Goal: Task Accomplishment & Management: Manage account settings

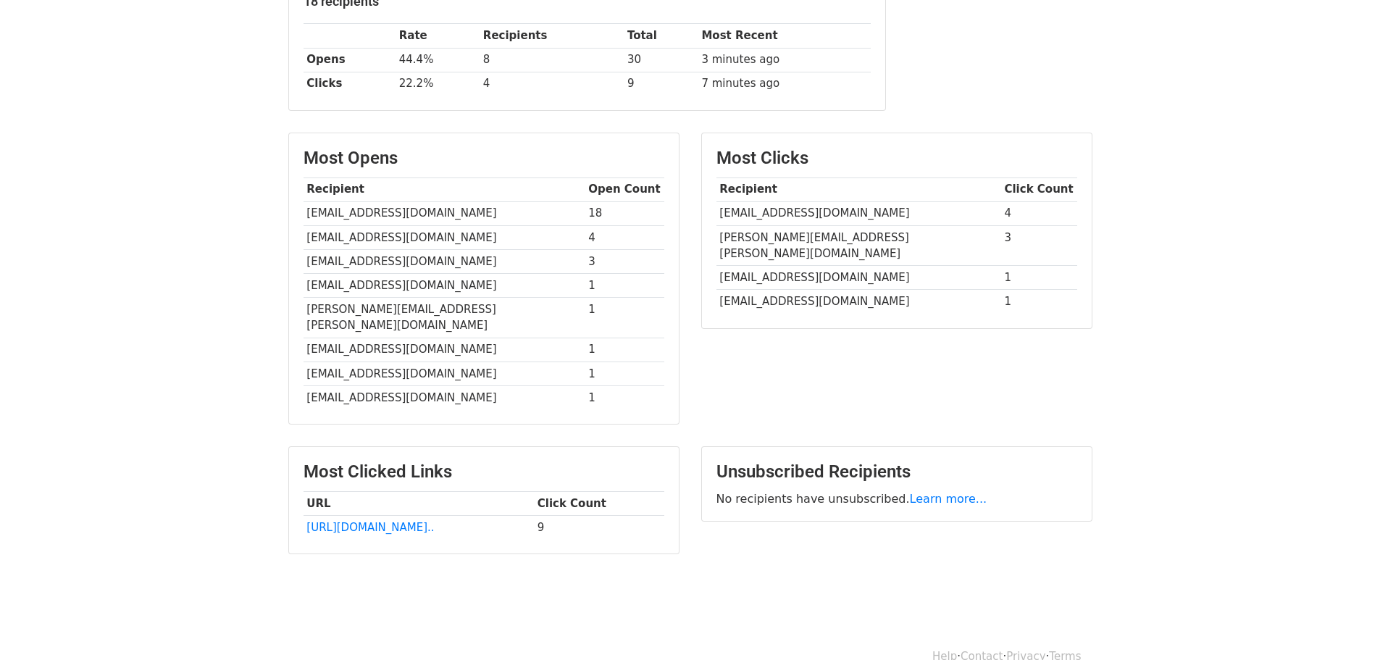
scroll to position [248, 0]
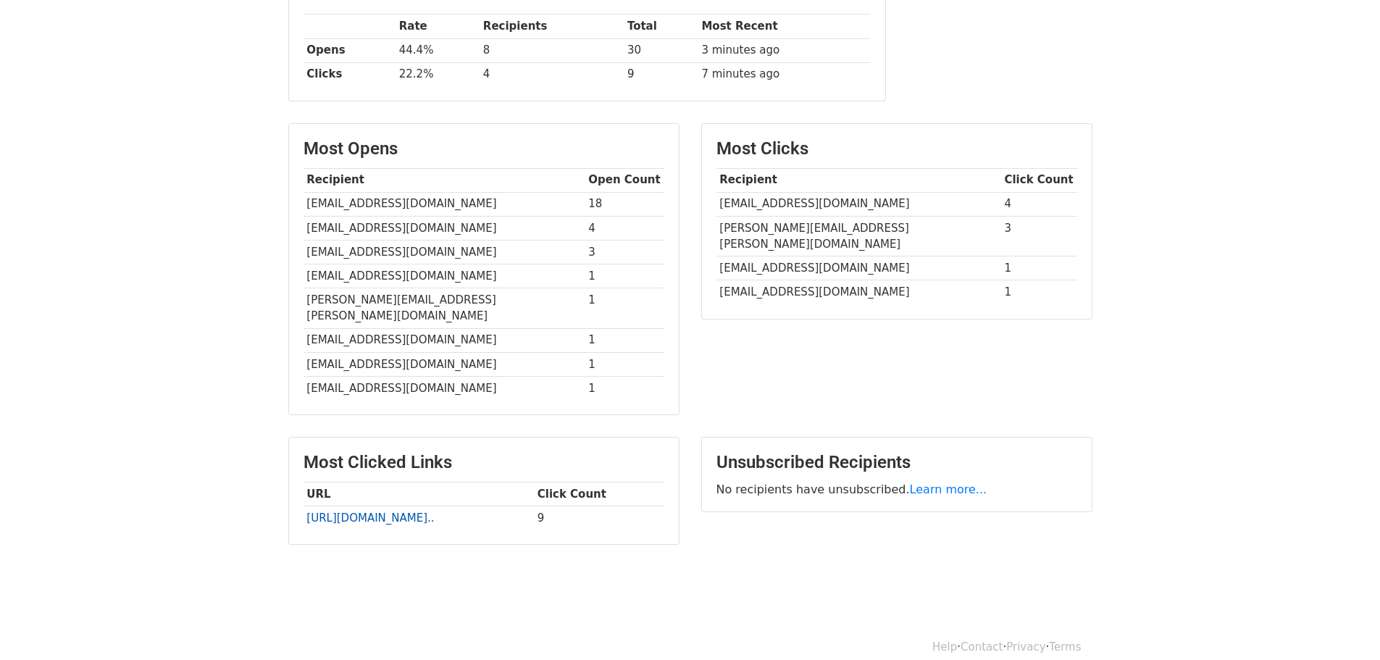
click at [357, 512] on link "https://link.gmreg5.net/x/d..." at bounding box center [370, 518] width 128 height 13
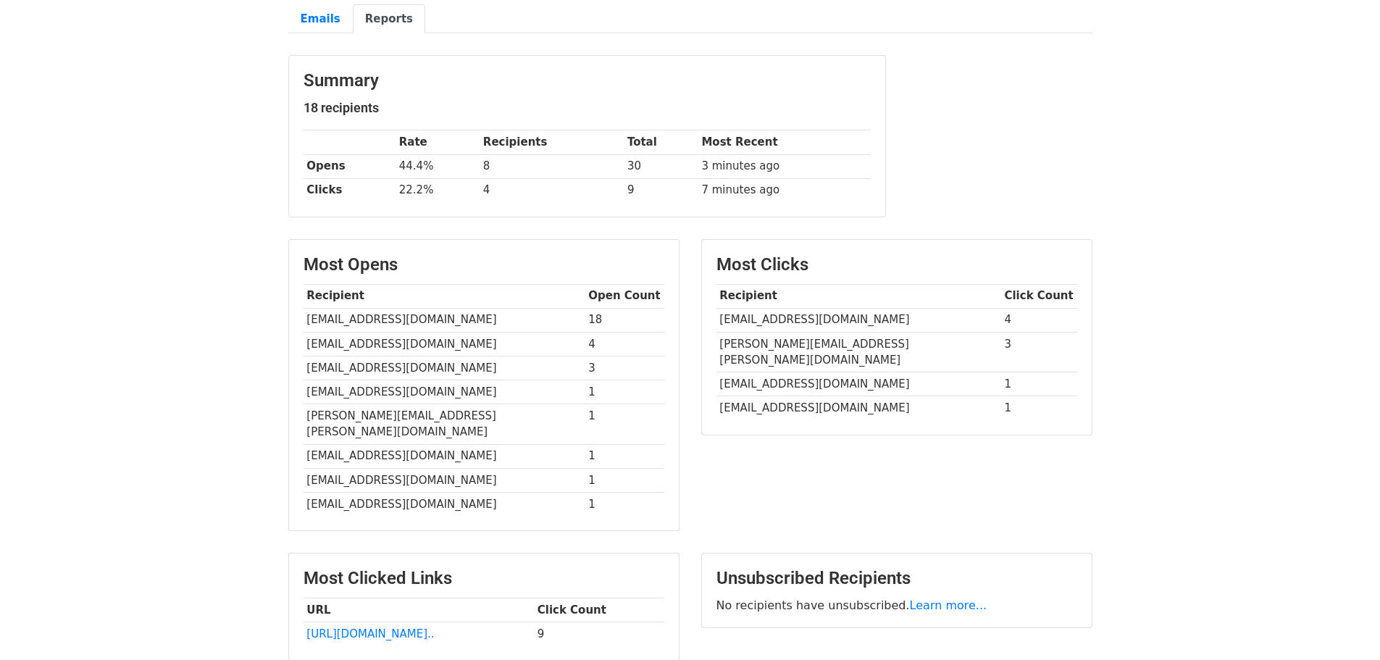
scroll to position [0, 0]
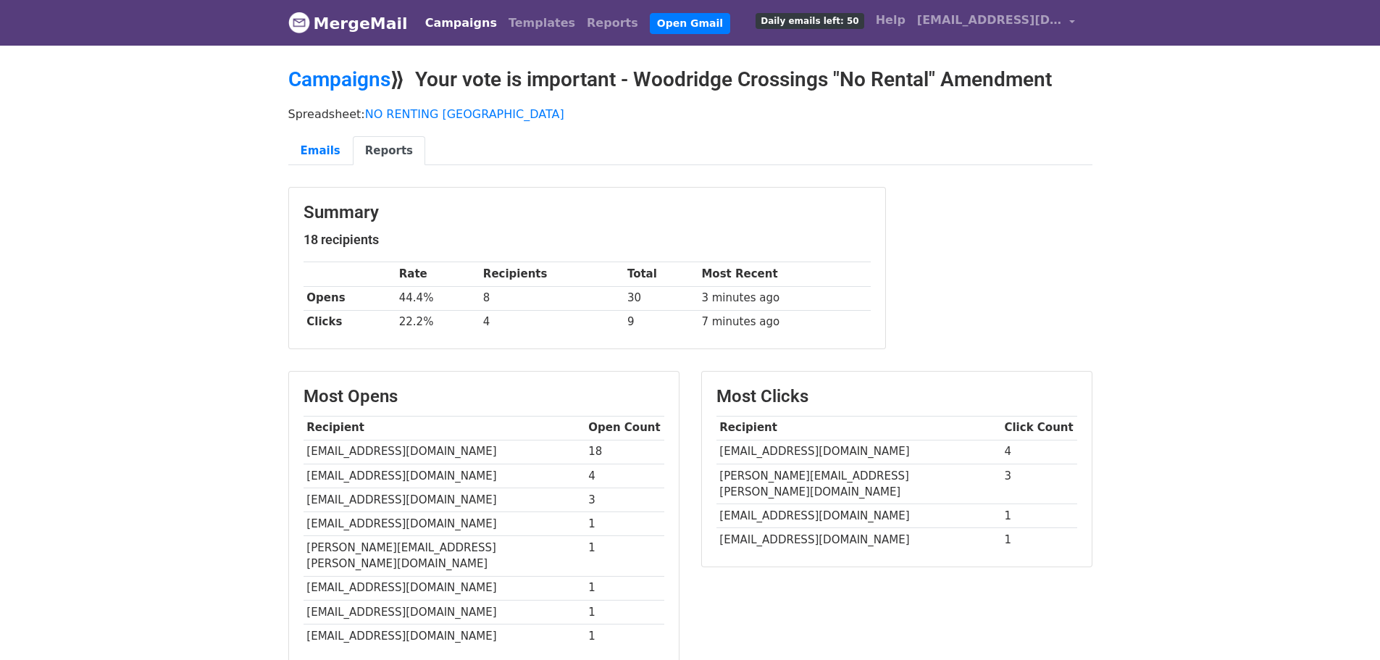
click at [369, 148] on link "Reports" at bounding box center [389, 151] width 72 height 30
click at [374, 152] on link "Reports" at bounding box center [389, 151] width 72 height 30
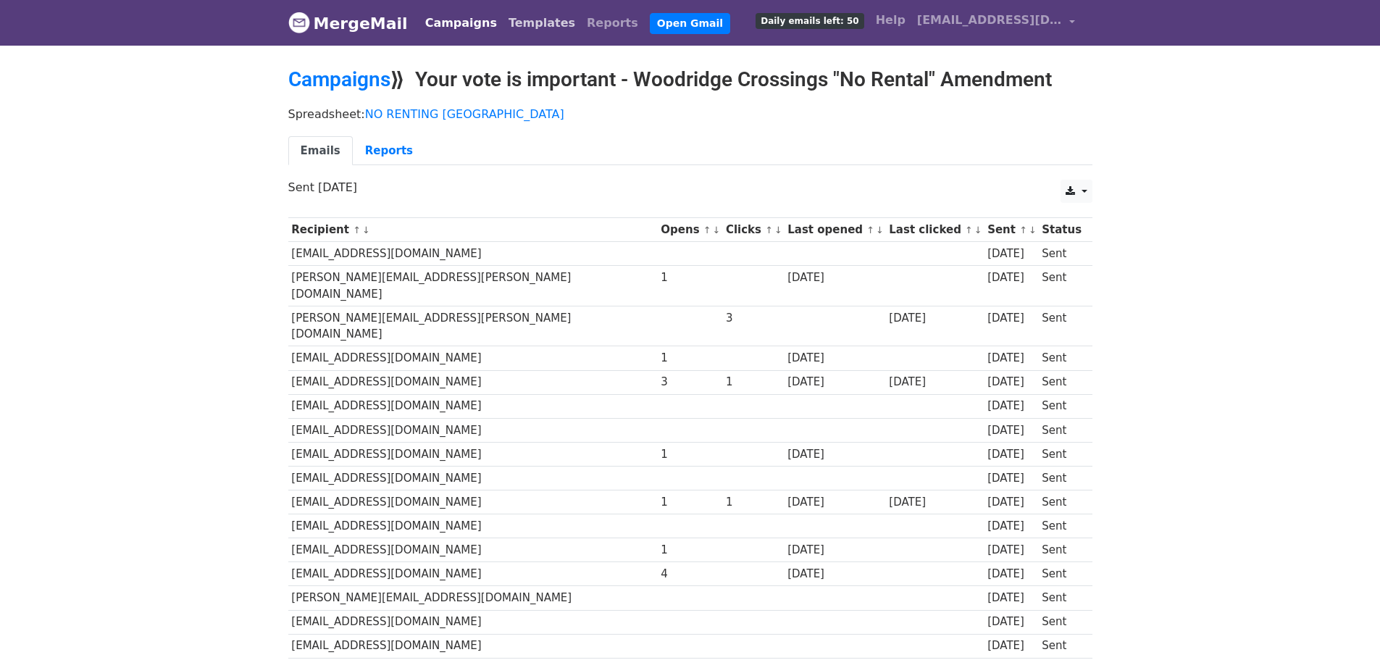
click at [503, 22] on link "Templates" at bounding box center [542, 23] width 78 height 29
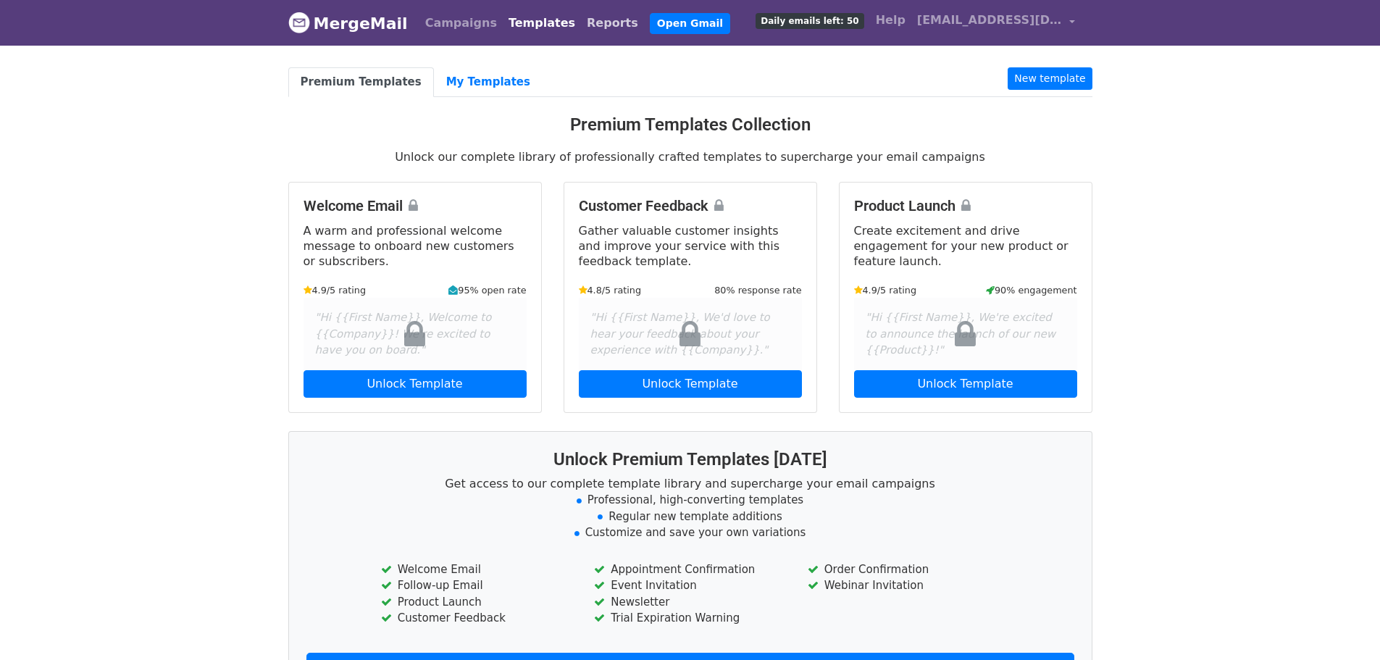
click at [581, 17] on link "Reports" at bounding box center [612, 23] width 63 height 29
click at [443, 81] on link "My Templates" at bounding box center [488, 82] width 109 height 30
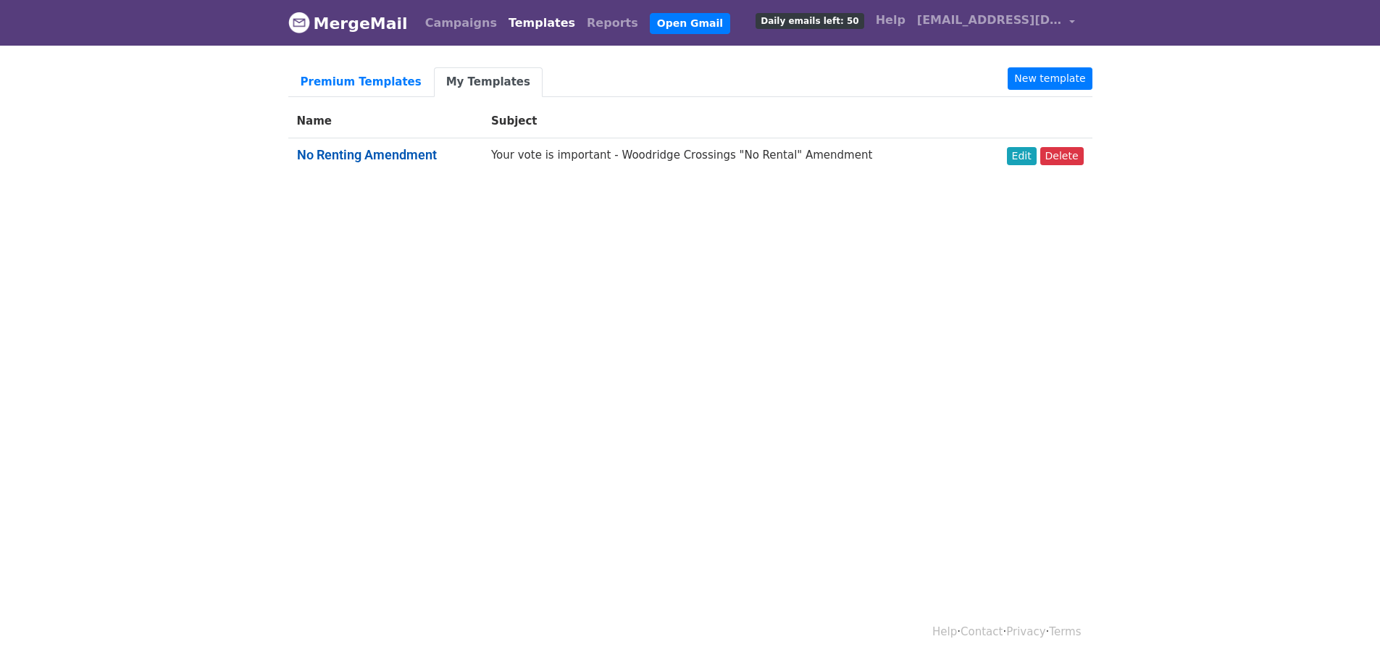
click at [391, 153] on link "No Renting Amendment" at bounding box center [367, 154] width 140 height 15
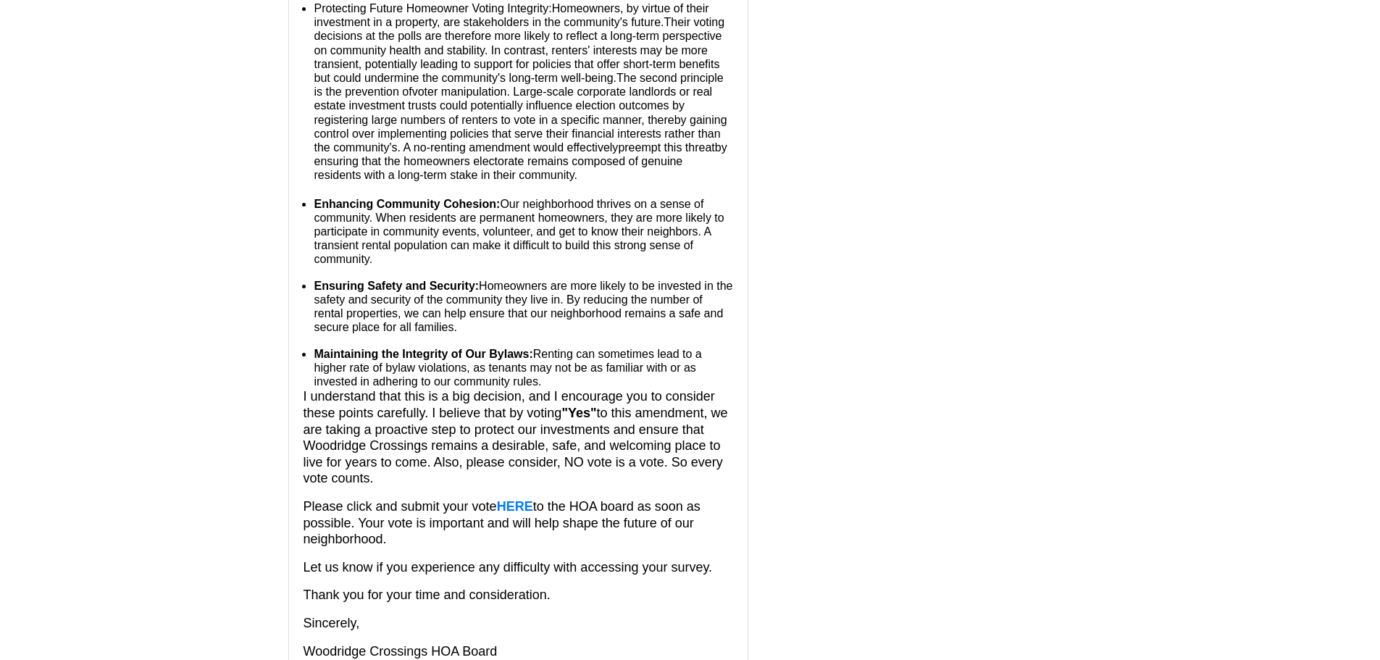
scroll to position [582, 0]
click at [521, 502] on span "HERE" at bounding box center [515, 508] width 36 height 14
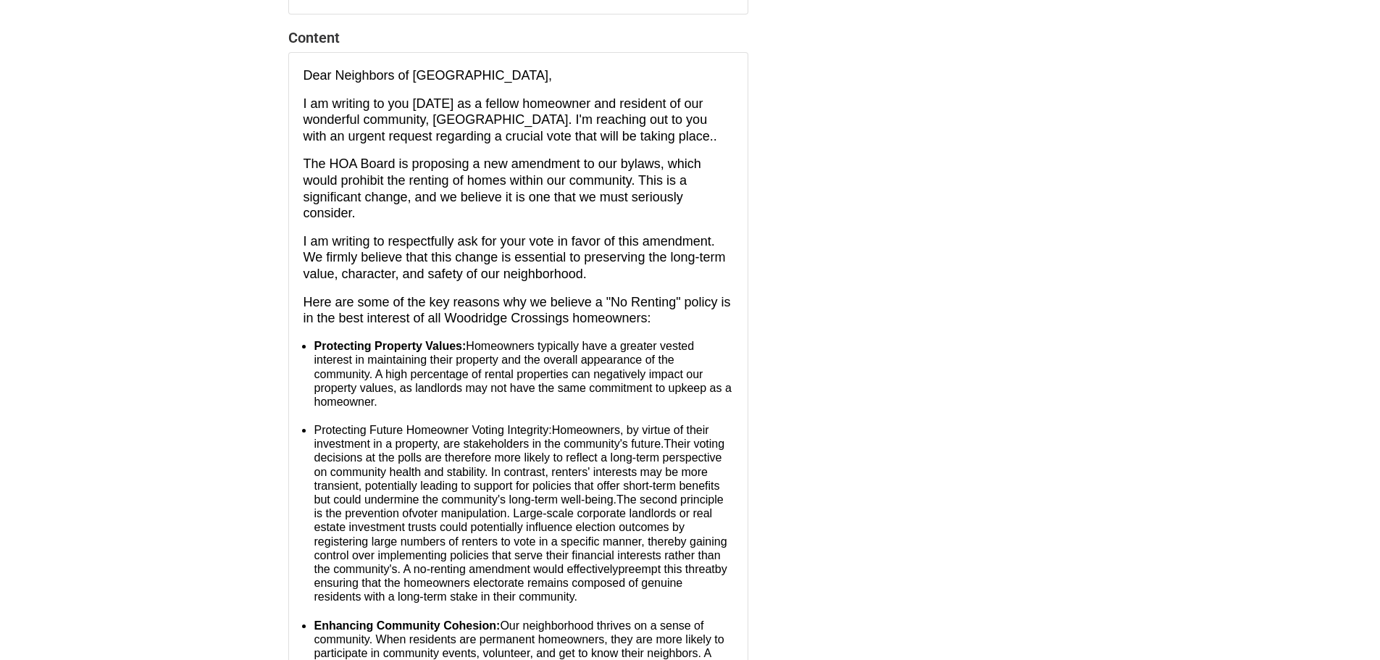
scroll to position [0, 0]
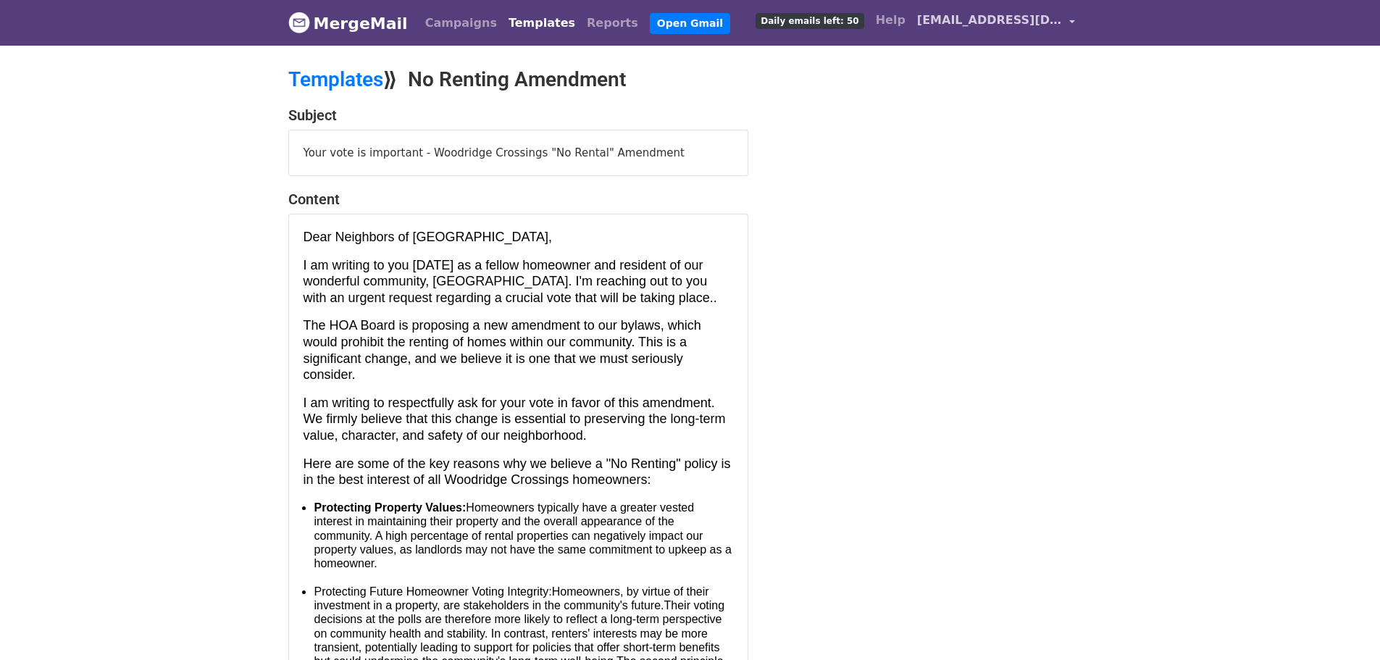
click at [986, 20] on span "[EMAIL_ADDRESS][DOMAIN_NAME]" at bounding box center [989, 20] width 145 height 17
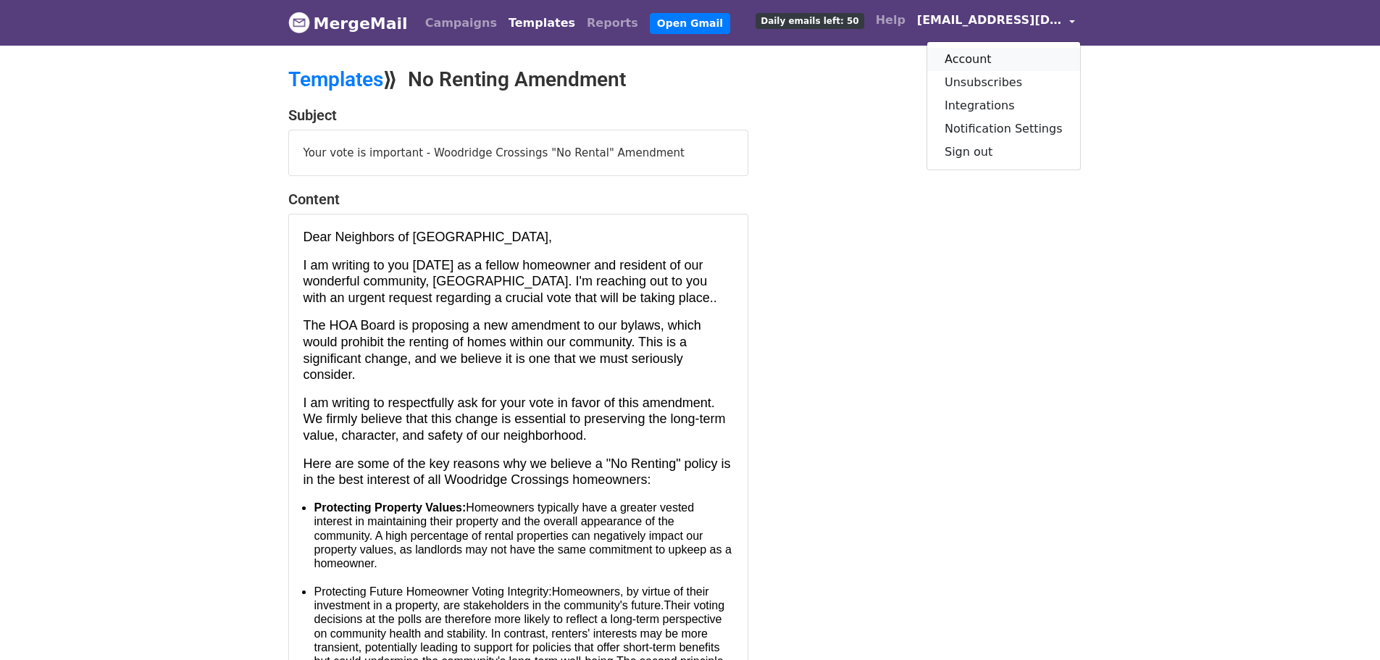
click at [980, 55] on link "Account" at bounding box center [1003, 59] width 153 height 23
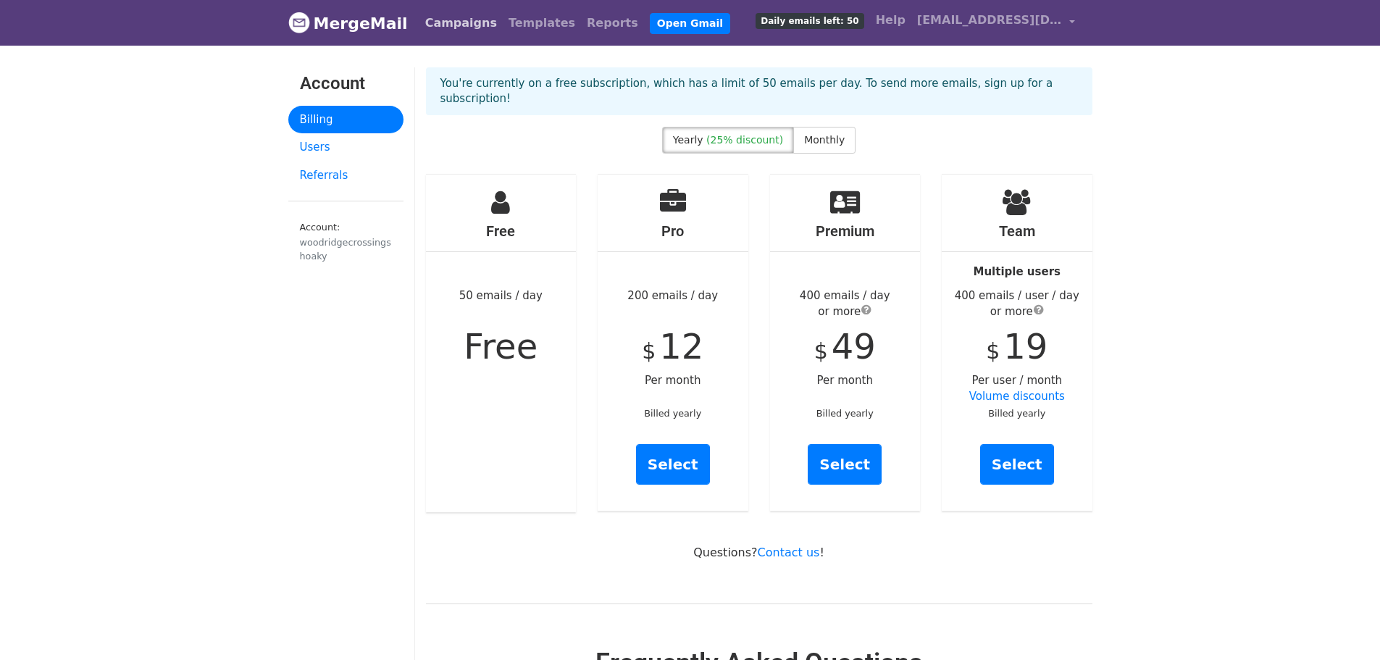
click at [441, 19] on link "Campaigns" at bounding box center [461, 23] width 83 height 29
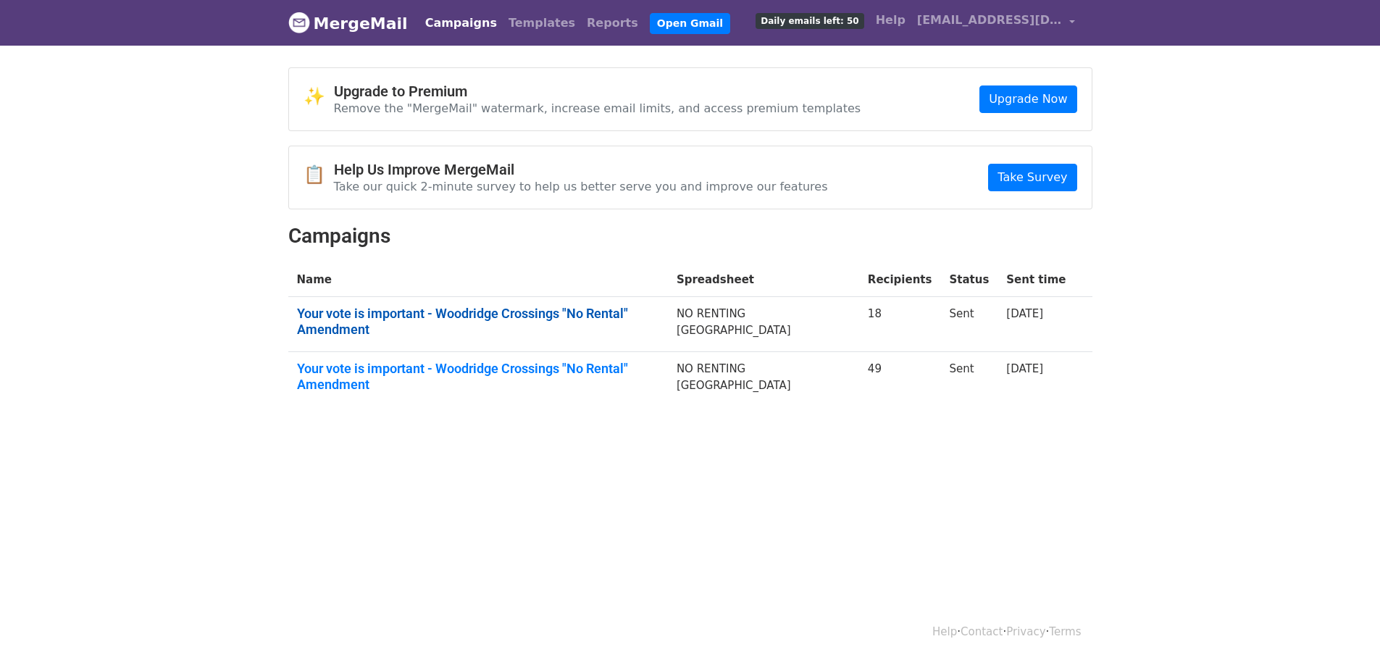
click at [449, 318] on link "Your vote is important - Woodridge Crossings "No Rental" Amendment" at bounding box center [478, 321] width 362 height 31
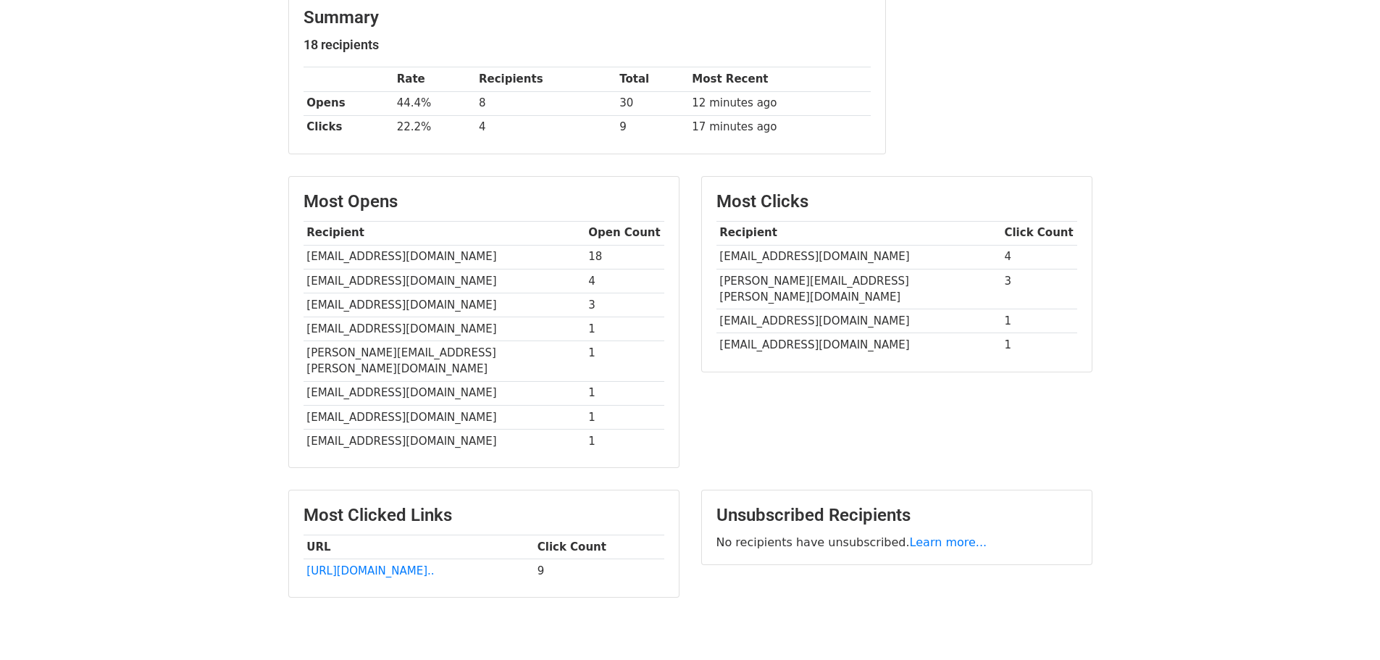
scroll to position [217, 0]
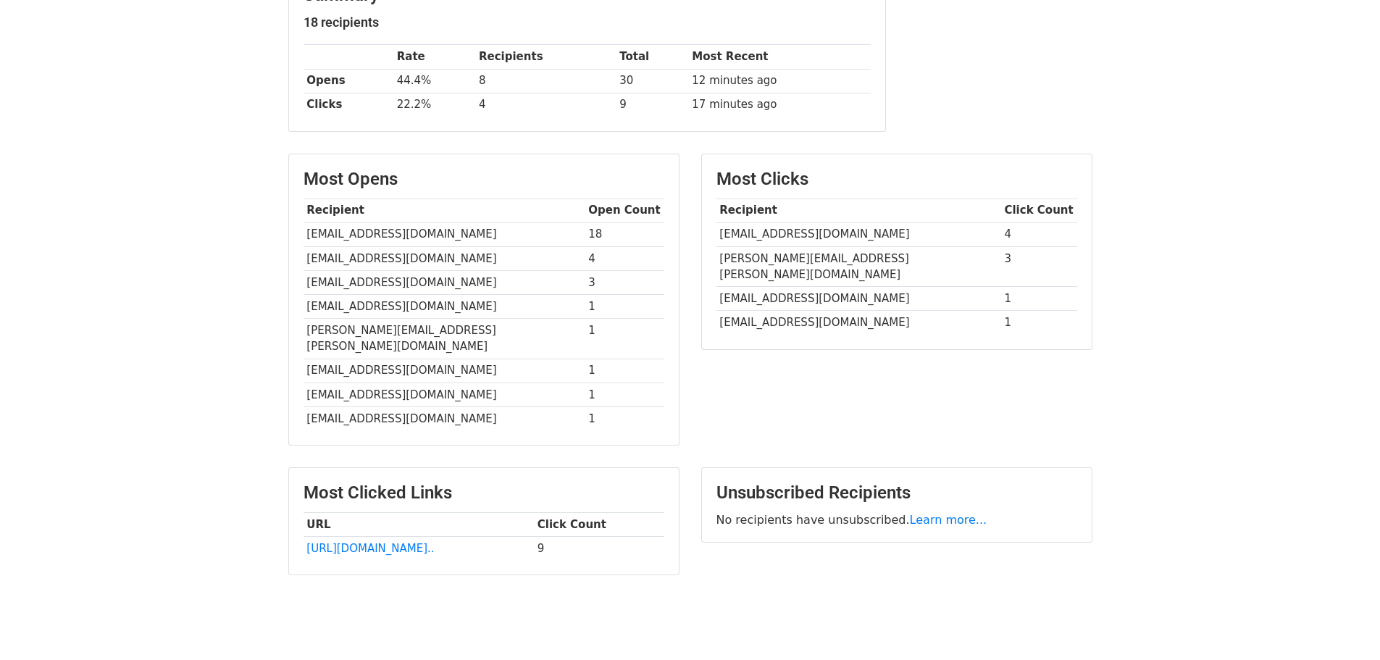
click at [1001, 311] on td "1" at bounding box center [1039, 323] width 76 height 24
click at [338, 542] on link "https://link.gmreg5.net/x/d..." at bounding box center [370, 548] width 128 height 13
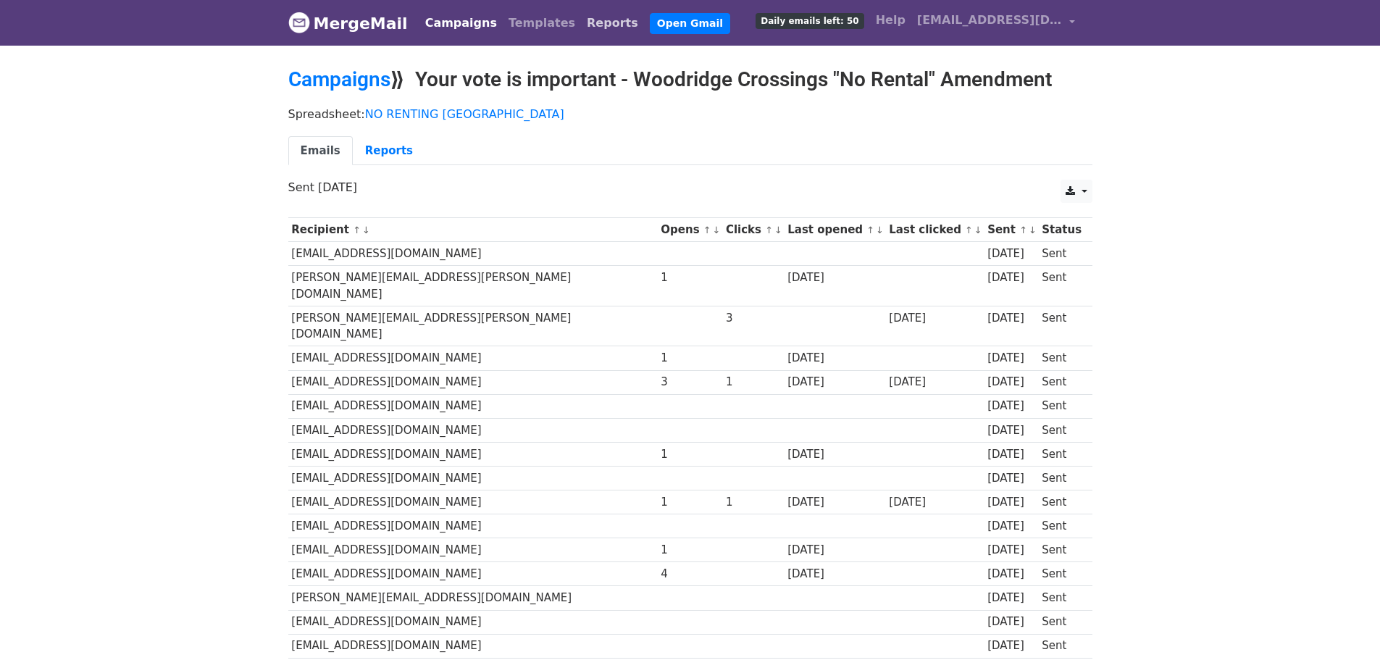
click at [581, 24] on link "Reports" at bounding box center [612, 23] width 63 height 29
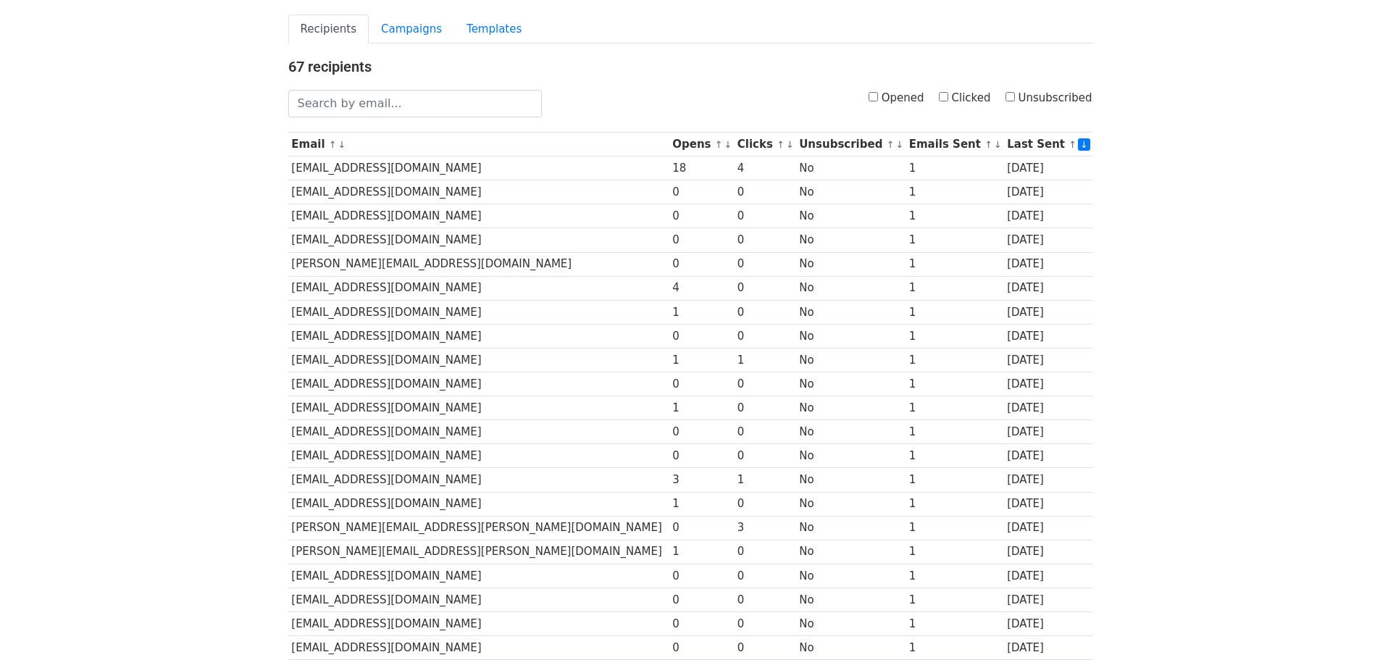
scroll to position [72, 0]
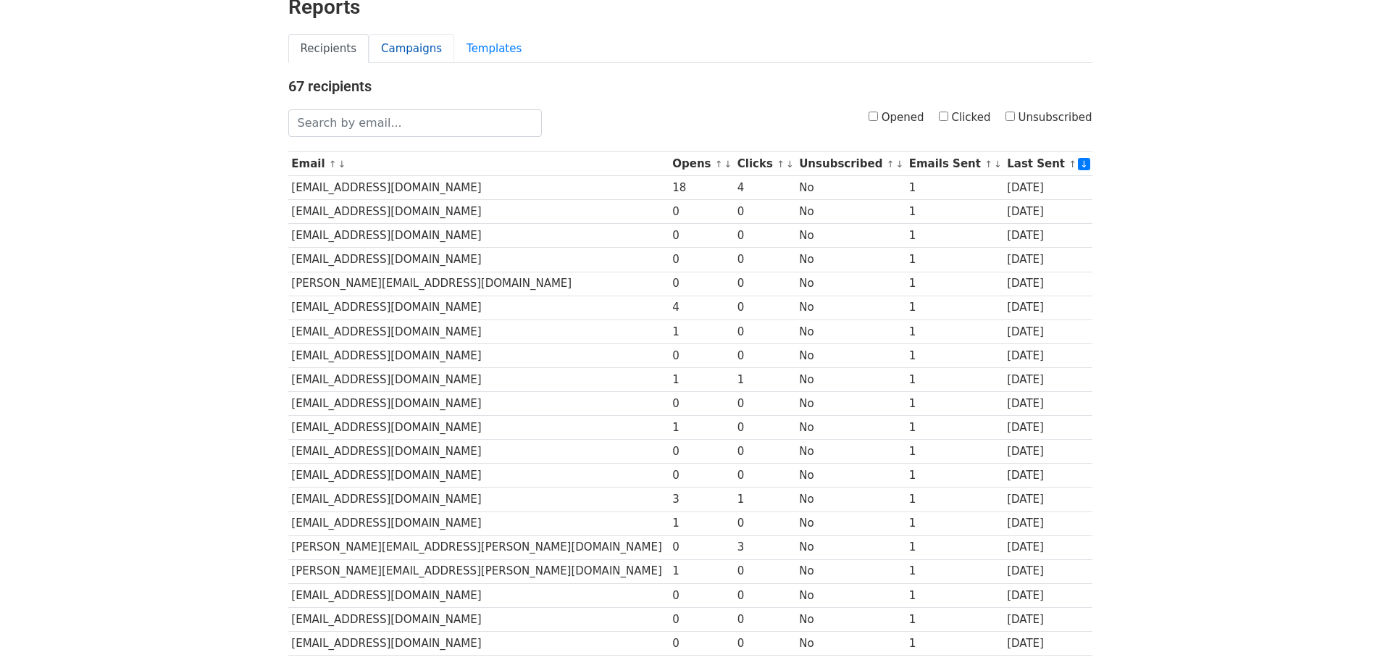
click at [388, 48] on link "Campaigns" at bounding box center [411, 49] width 85 height 30
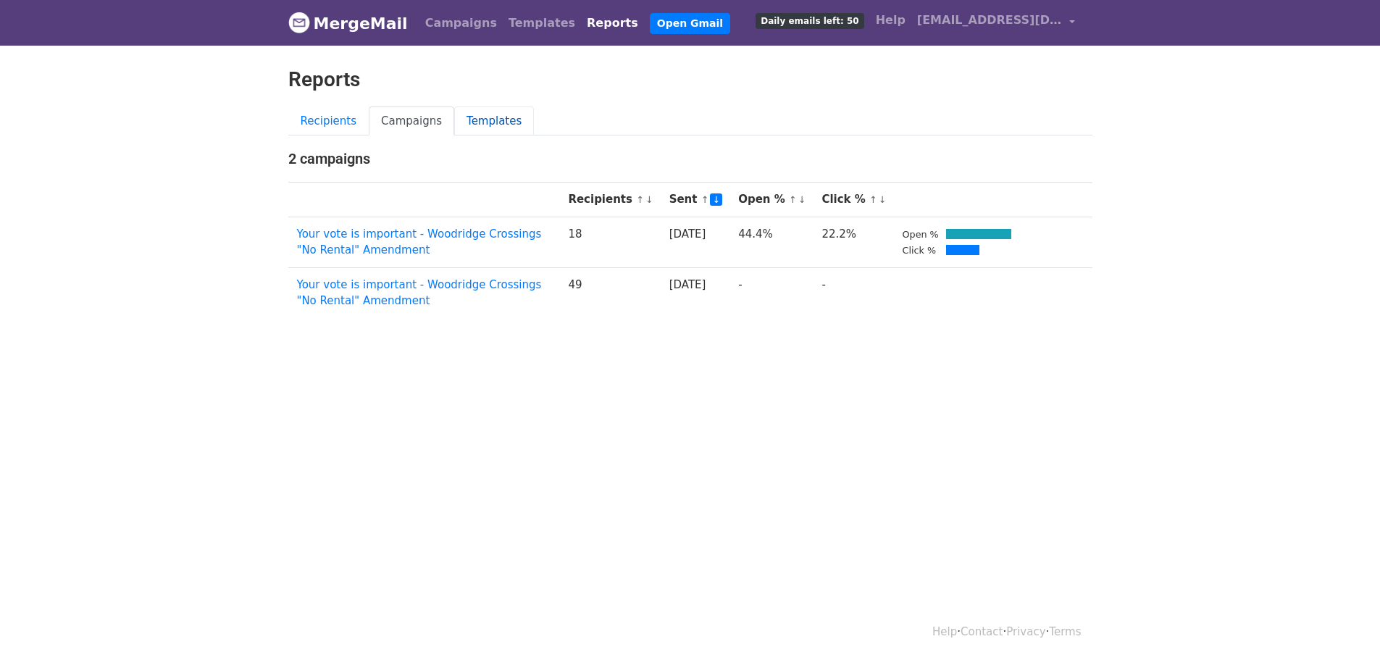
click at [492, 118] on link "Templates" at bounding box center [494, 122] width 80 height 30
click at [470, 119] on link "Templates" at bounding box center [494, 122] width 80 height 30
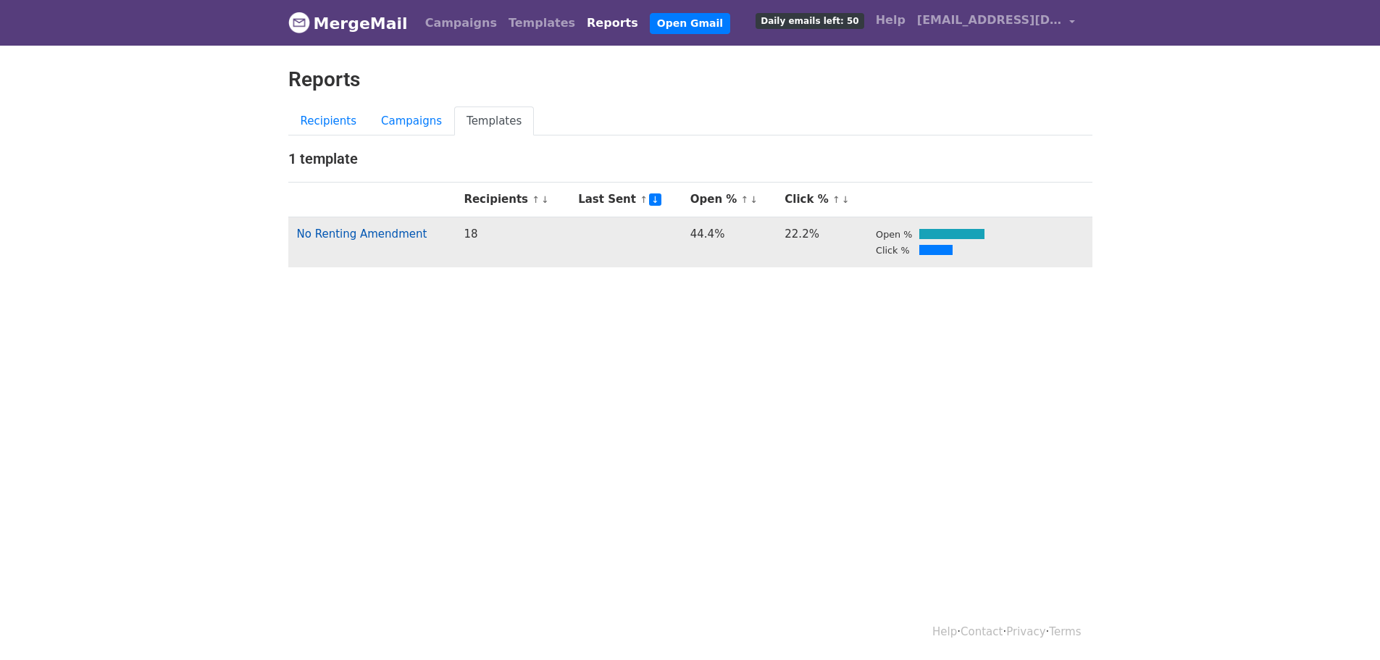
click at [381, 233] on link "No Renting Amendment" at bounding box center [362, 234] width 130 height 13
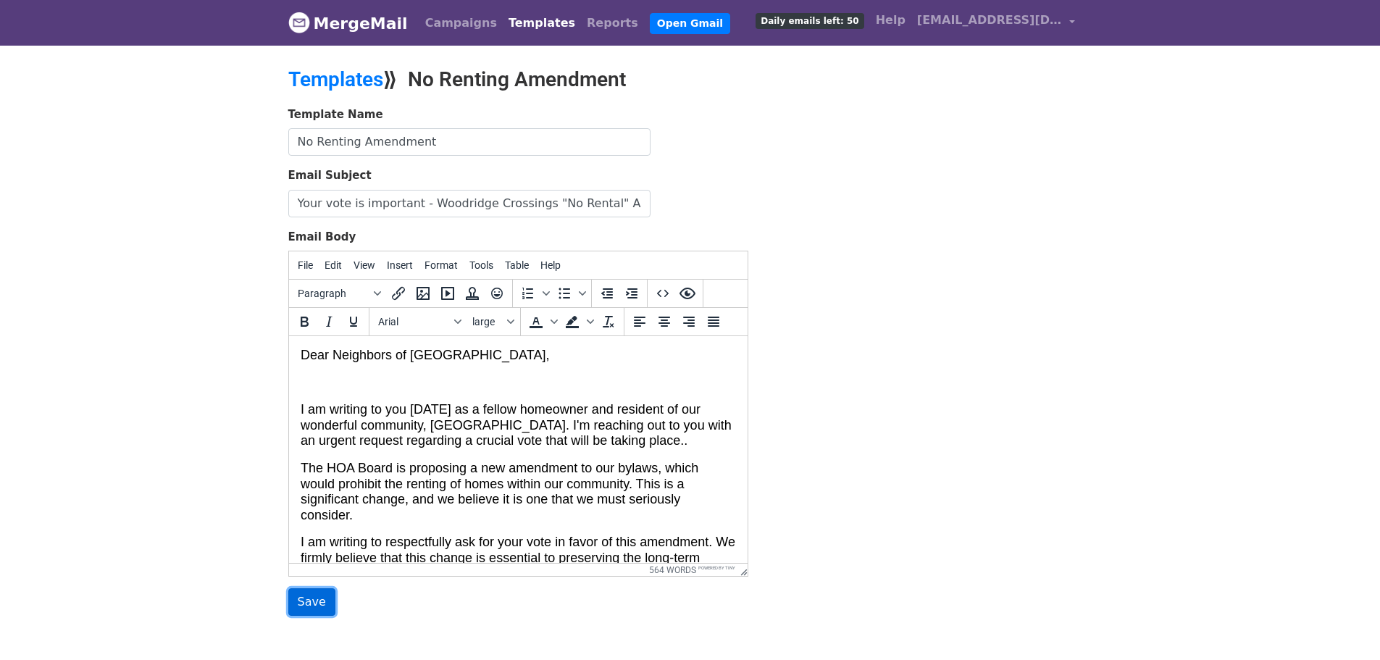
click at [306, 602] on input "Save" at bounding box center [311, 602] width 47 height 28
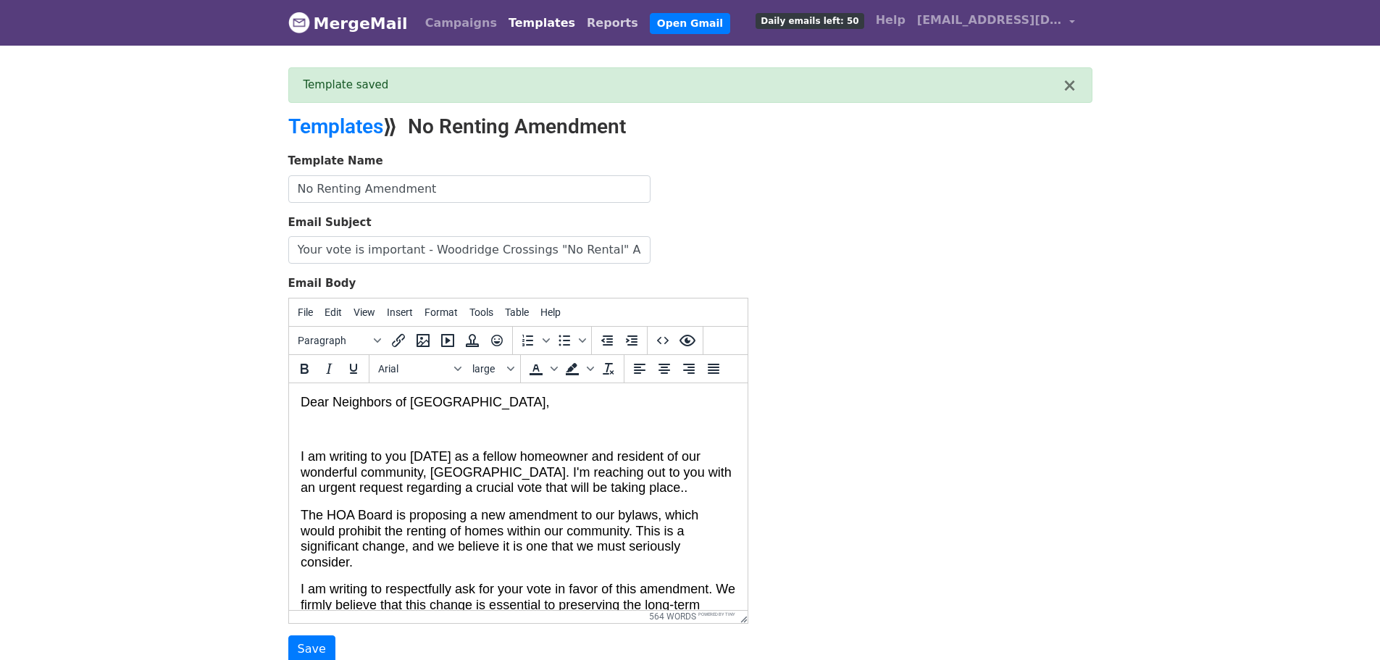
click at [581, 27] on link "Reports" at bounding box center [612, 23] width 63 height 29
click at [581, 17] on link "Reports" at bounding box center [612, 23] width 63 height 29
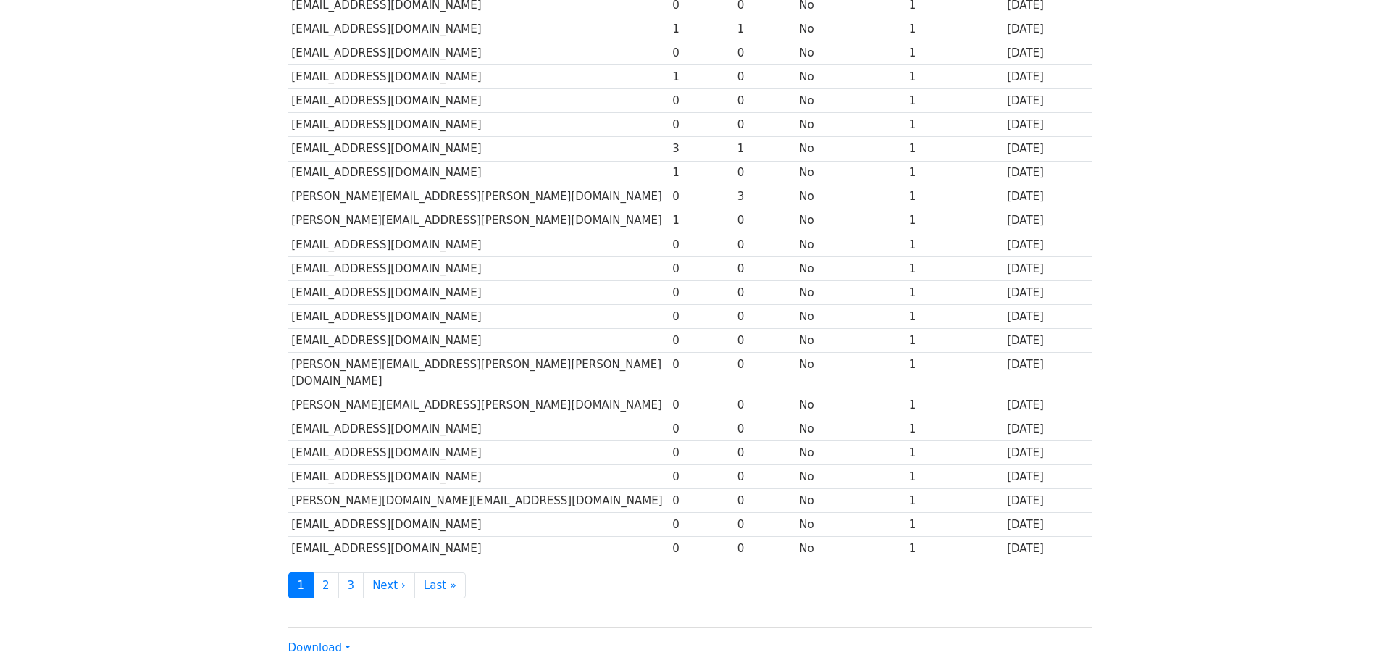
scroll to position [520, 0]
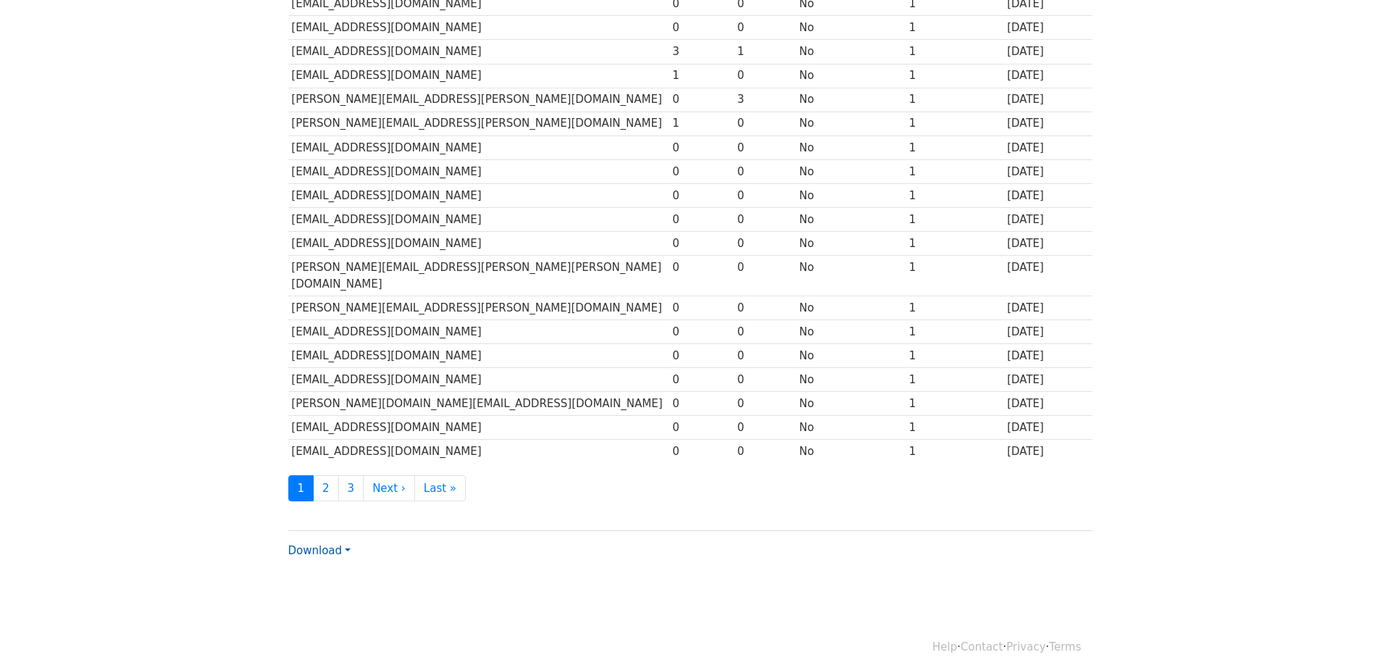
click at [344, 544] on link "Download" at bounding box center [319, 550] width 62 height 13
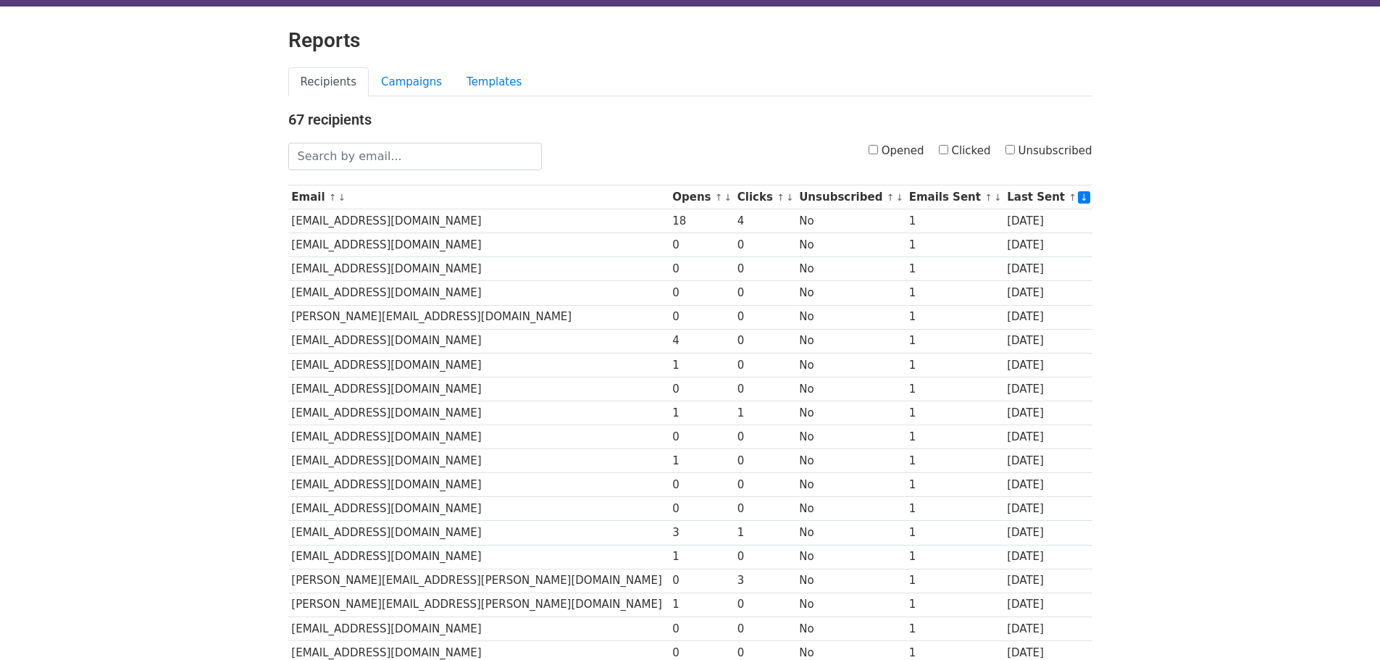
scroll to position [13, 0]
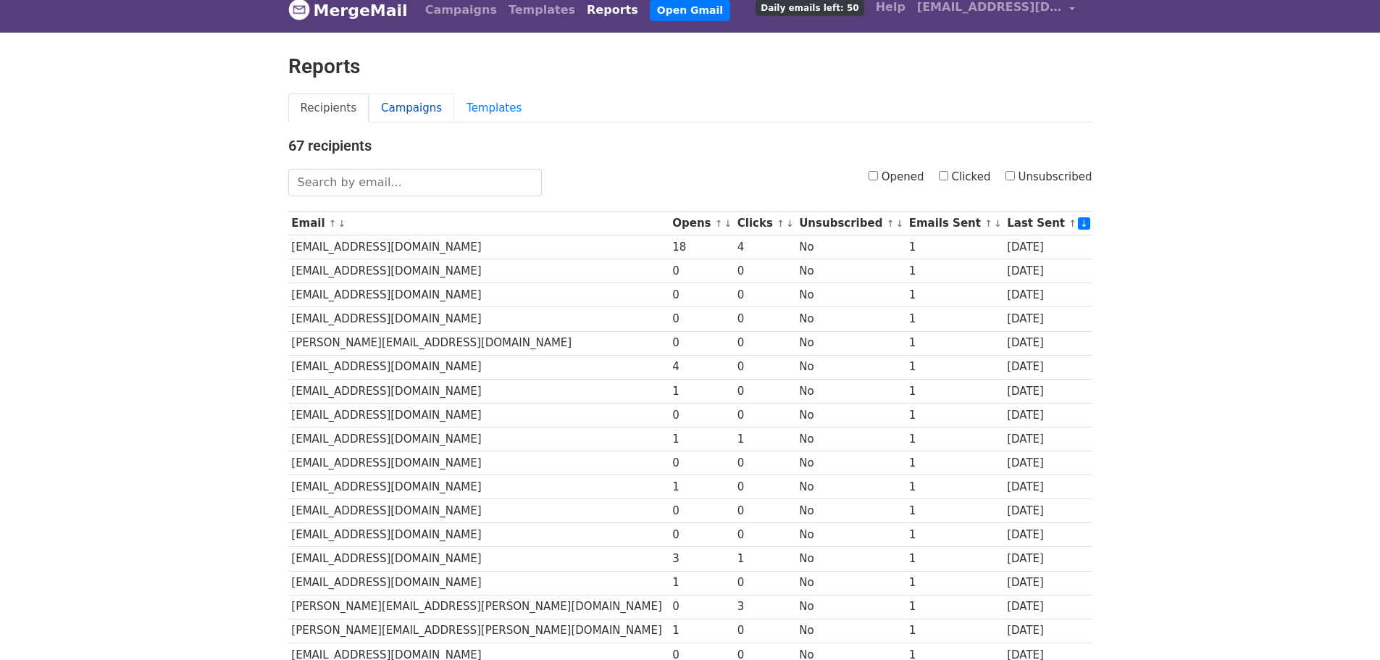
click at [388, 104] on link "Campaigns" at bounding box center [411, 108] width 85 height 30
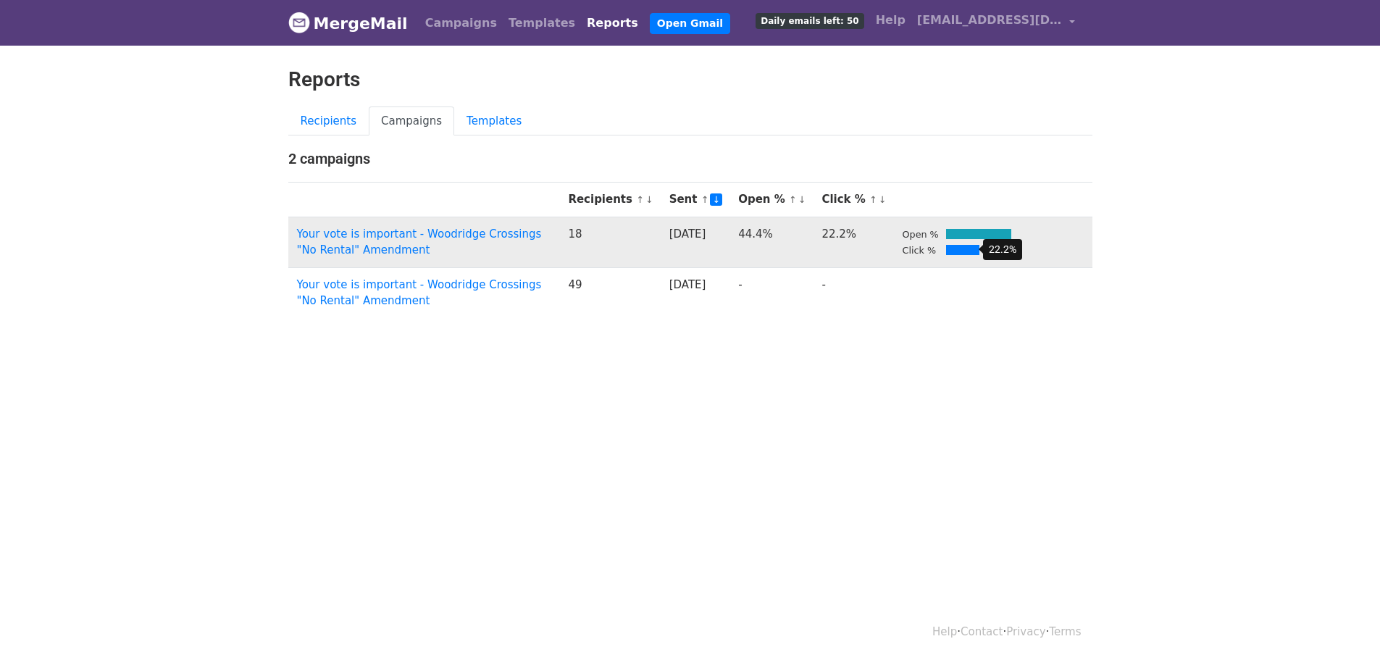
click at [959, 249] on div at bounding box center [962, 250] width 33 height 10
click at [999, 248] on td at bounding box center [1011, 250] width 145 height 17
click at [972, 248] on div at bounding box center [962, 250] width 33 height 10
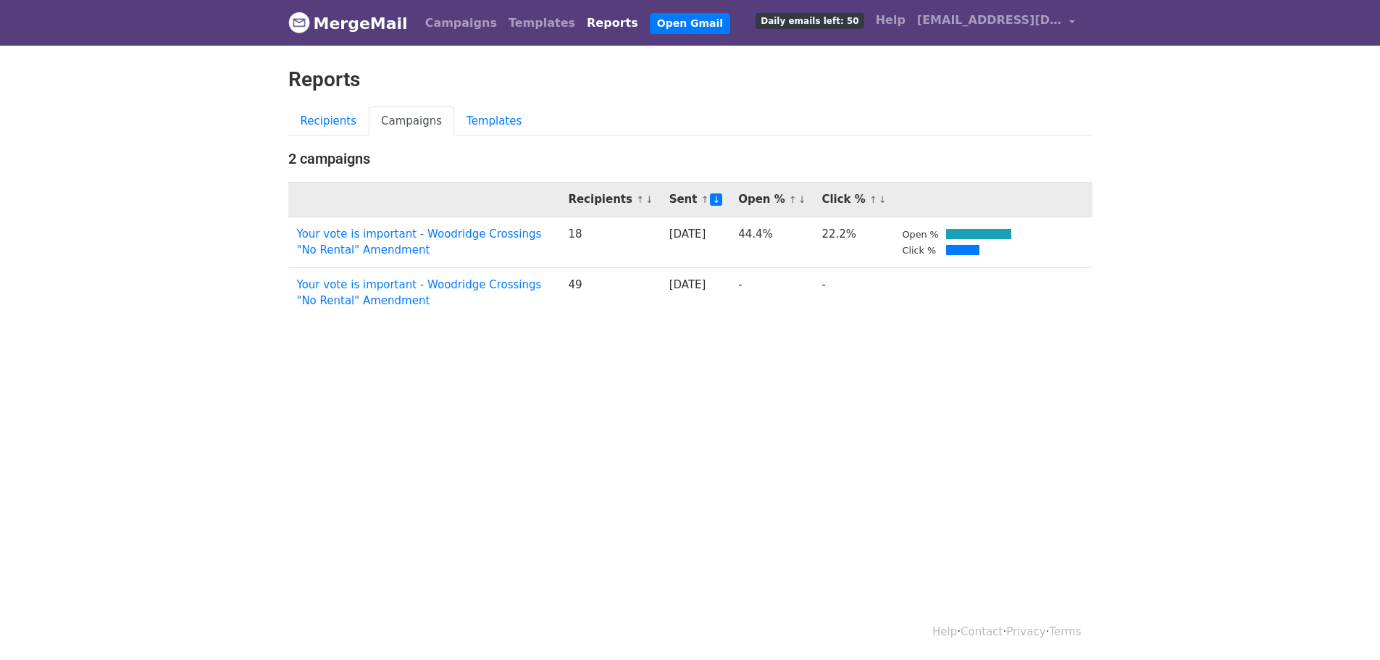
click at [722, 201] on link "↓" at bounding box center [716, 199] width 12 height 12
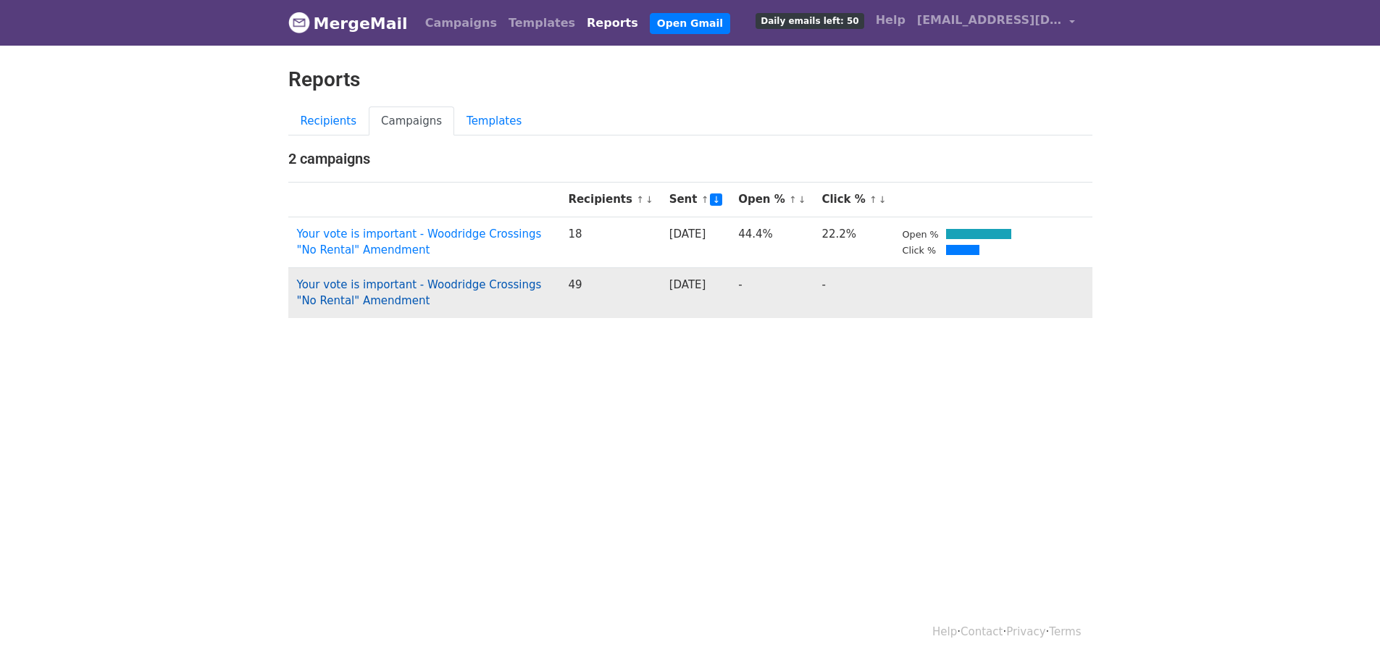
click at [380, 282] on link "Your vote is important - Woodridge Crossings "No Rental" Amendment" at bounding box center [419, 293] width 245 height 30
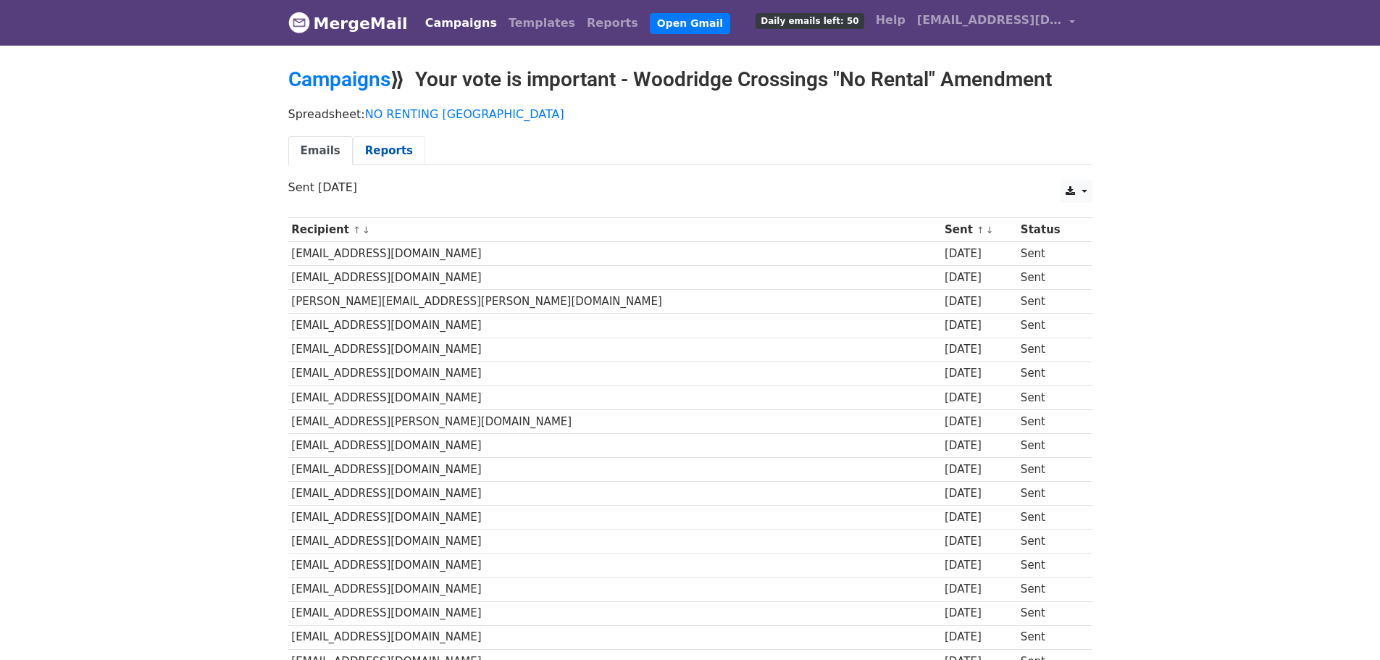
click at [375, 150] on link "Reports" at bounding box center [389, 151] width 72 height 30
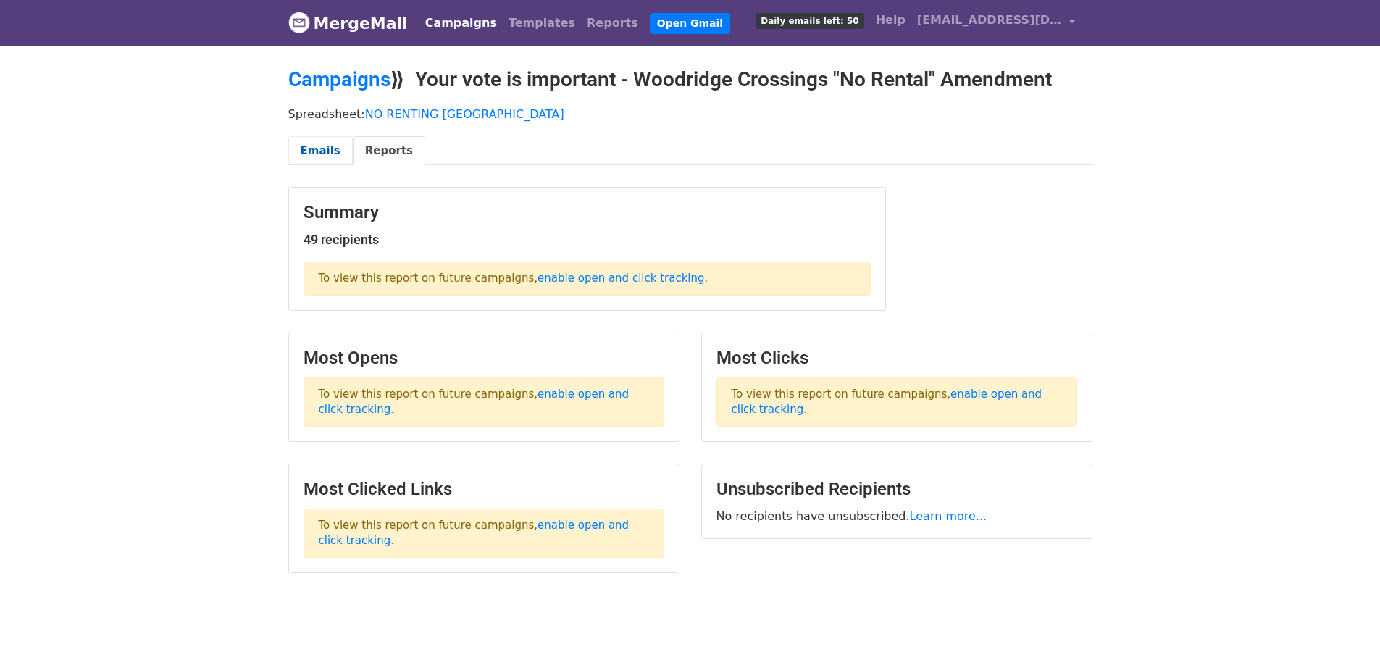
click at [317, 149] on link "Emails" at bounding box center [320, 151] width 64 height 30
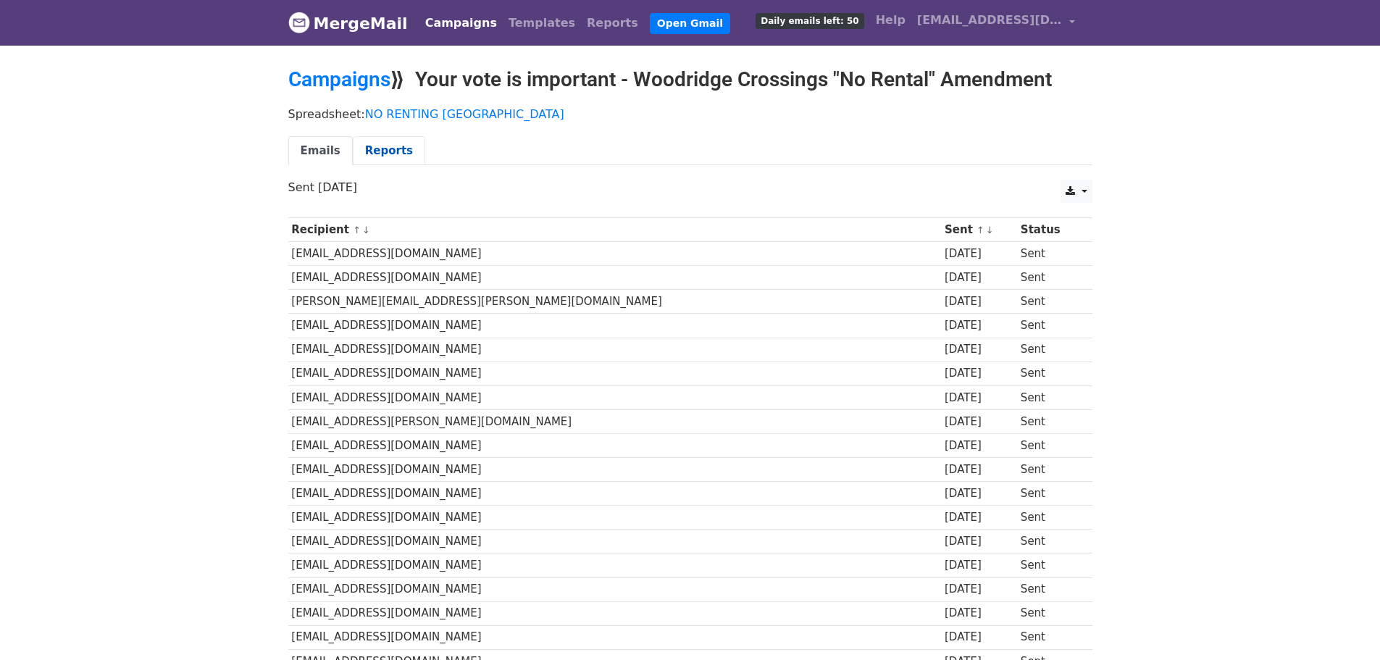
click at [367, 149] on link "Reports" at bounding box center [389, 151] width 72 height 30
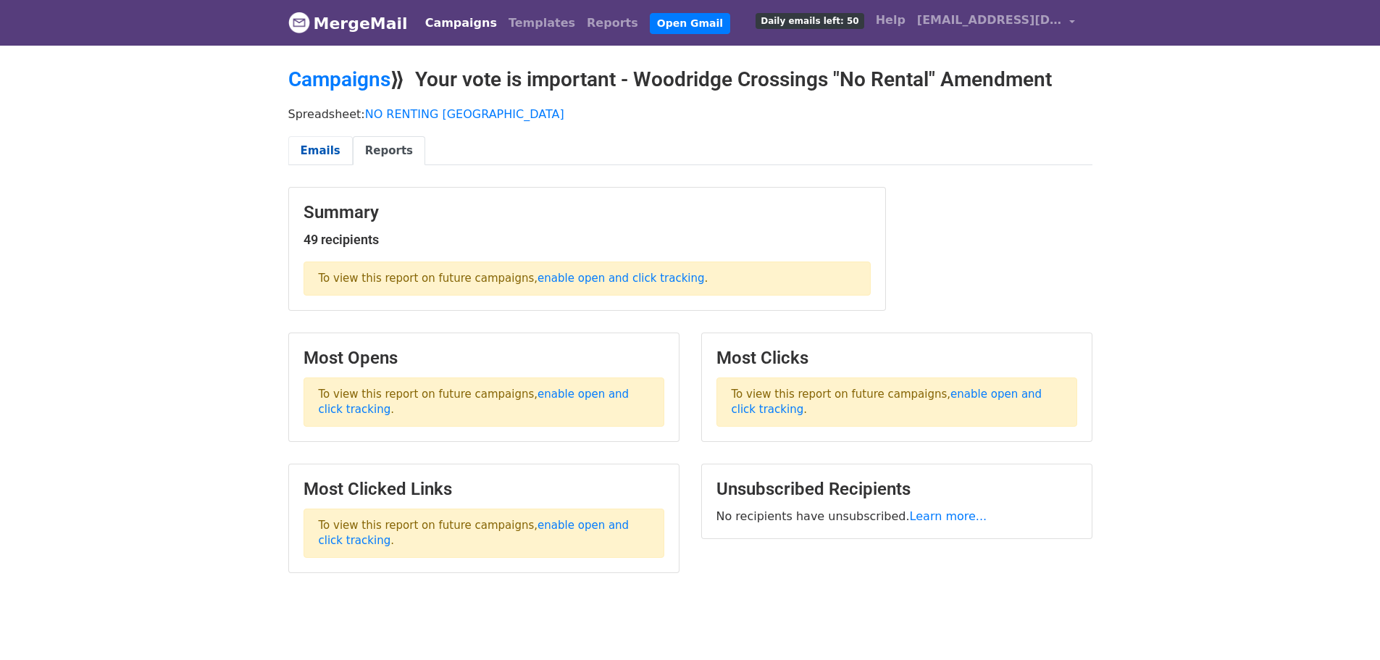
click at [320, 146] on link "Emails" at bounding box center [320, 151] width 64 height 30
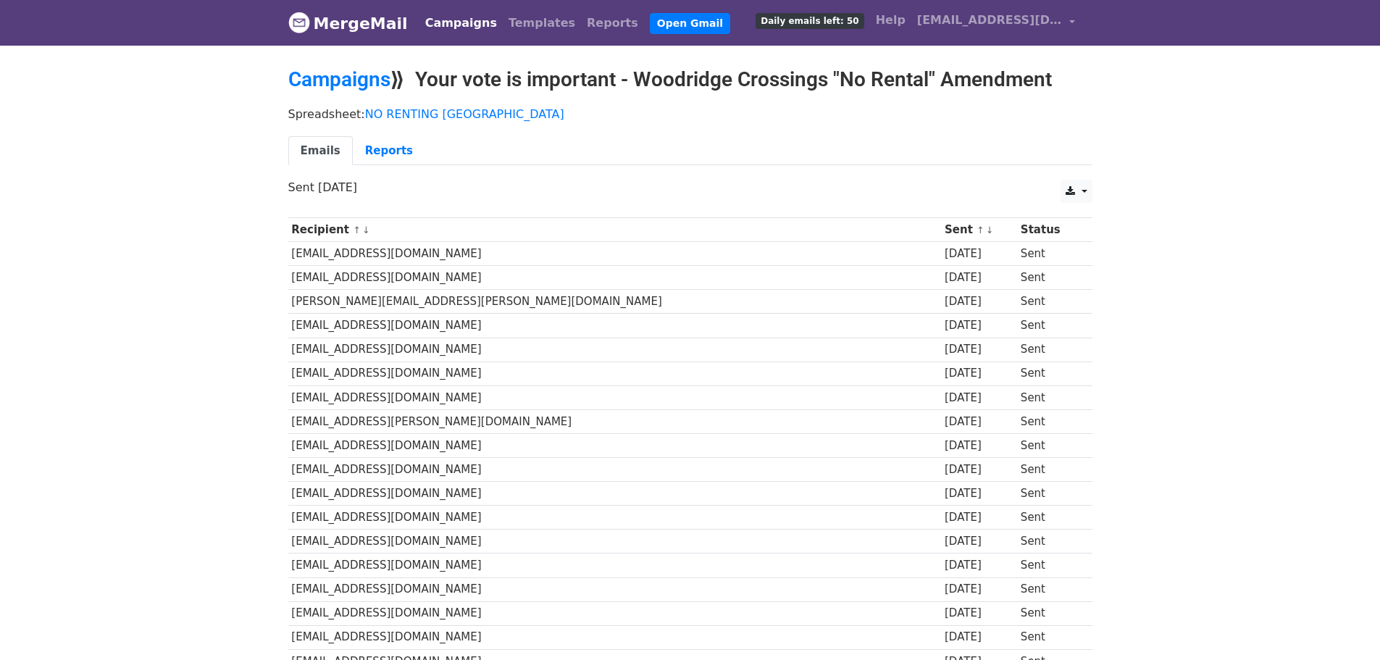
click at [440, 22] on link "Campaigns" at bounding box center [461, 23] width 83 height 29
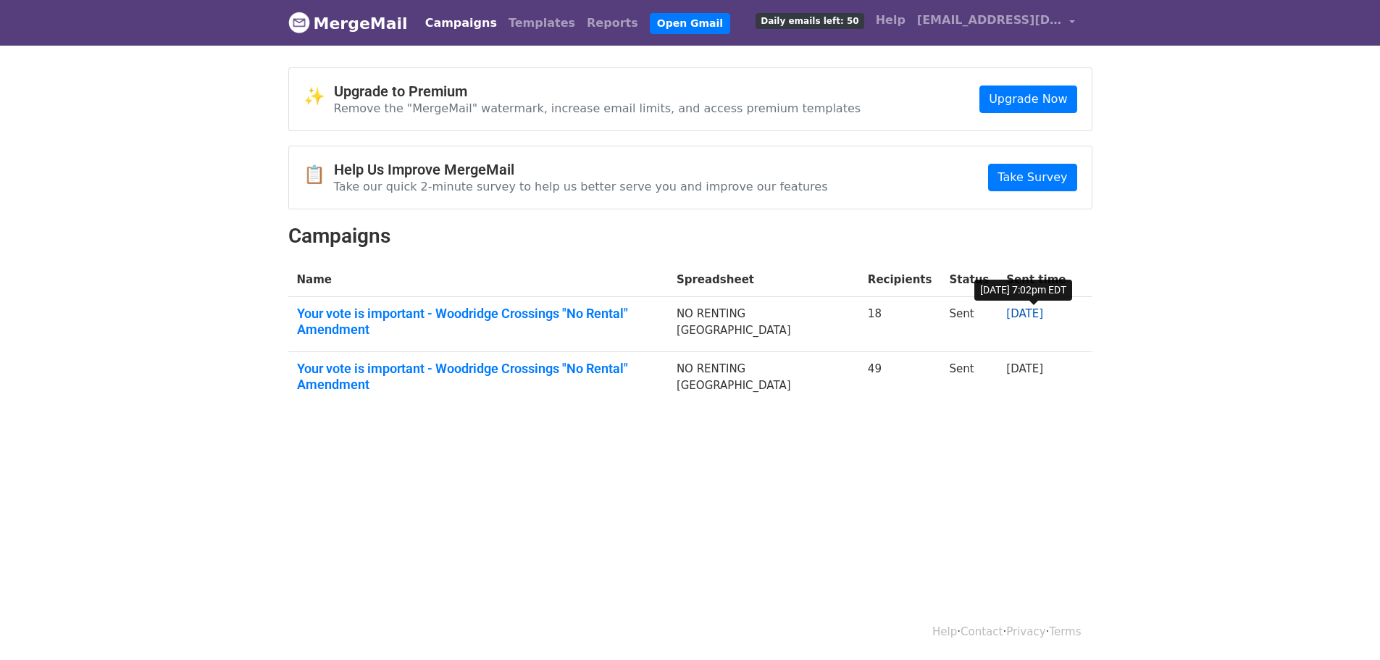
click at [1030, 314] on link "[DATE]" at bounding box center [1024, 313] width 37 height 13
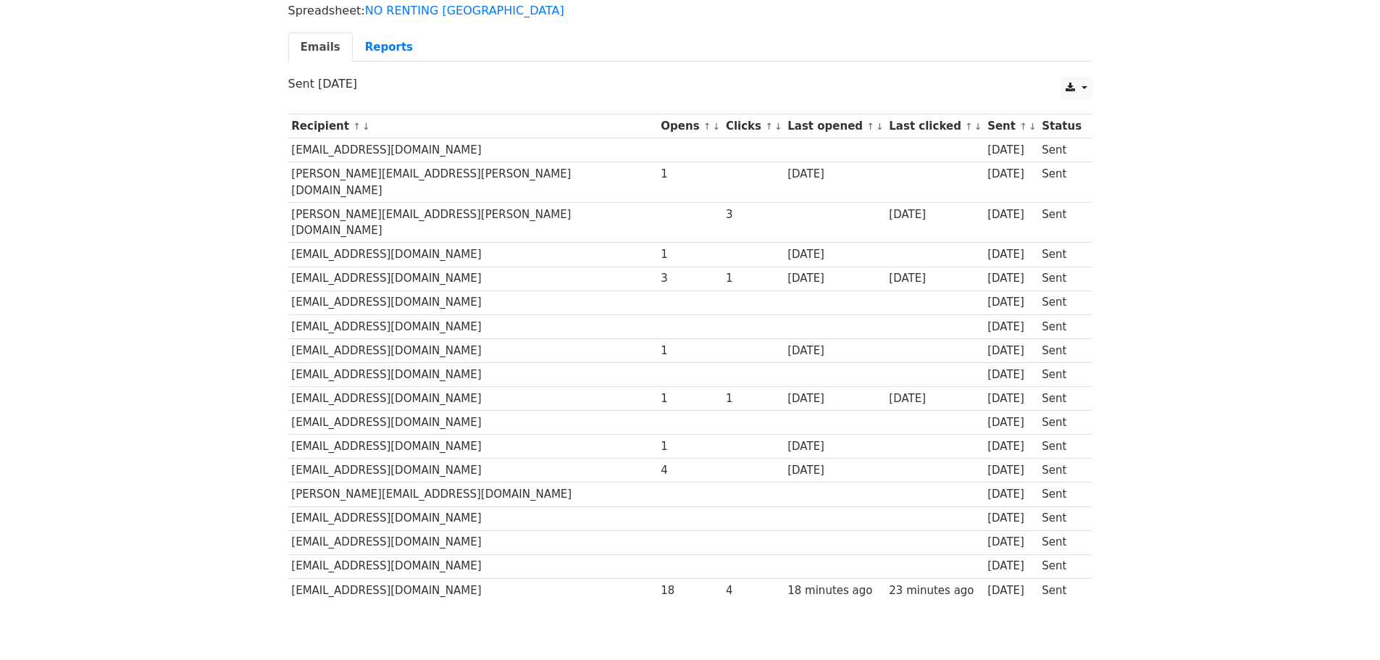
scroll to position [69, 0]
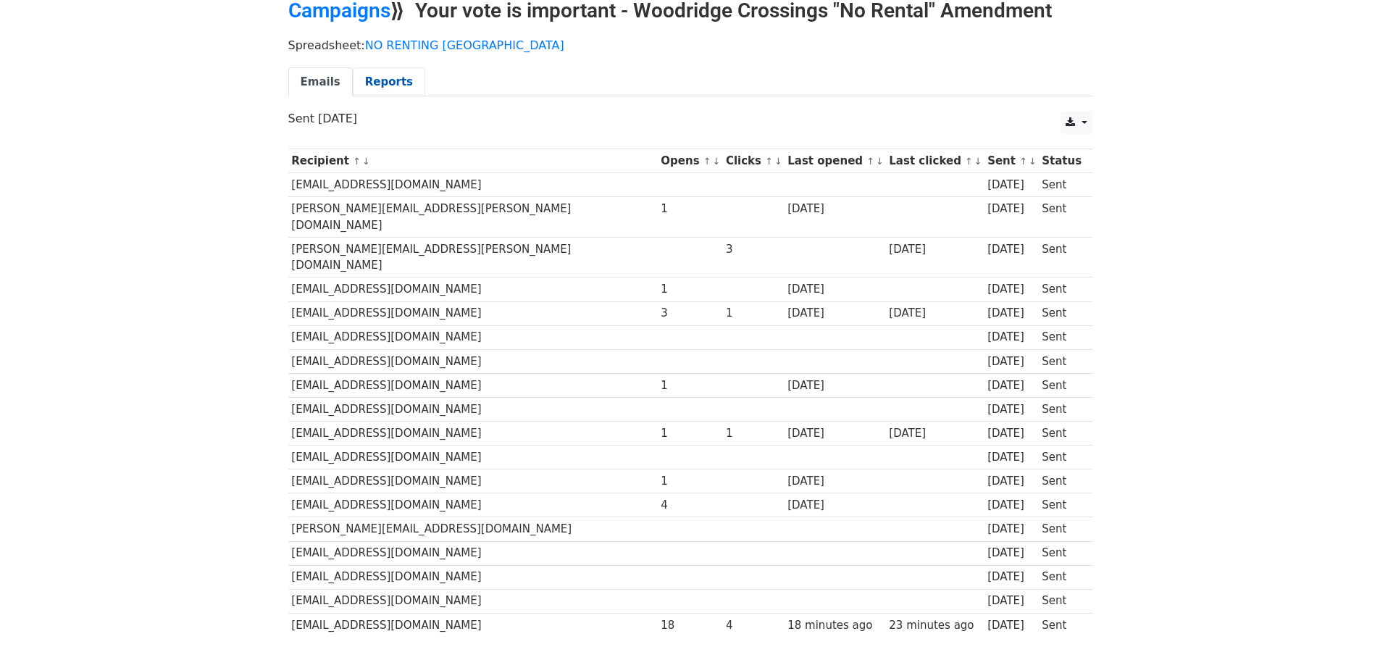
click at [384, 82] on link "Reports" at bounding box center [389, 82] width 72 height 30
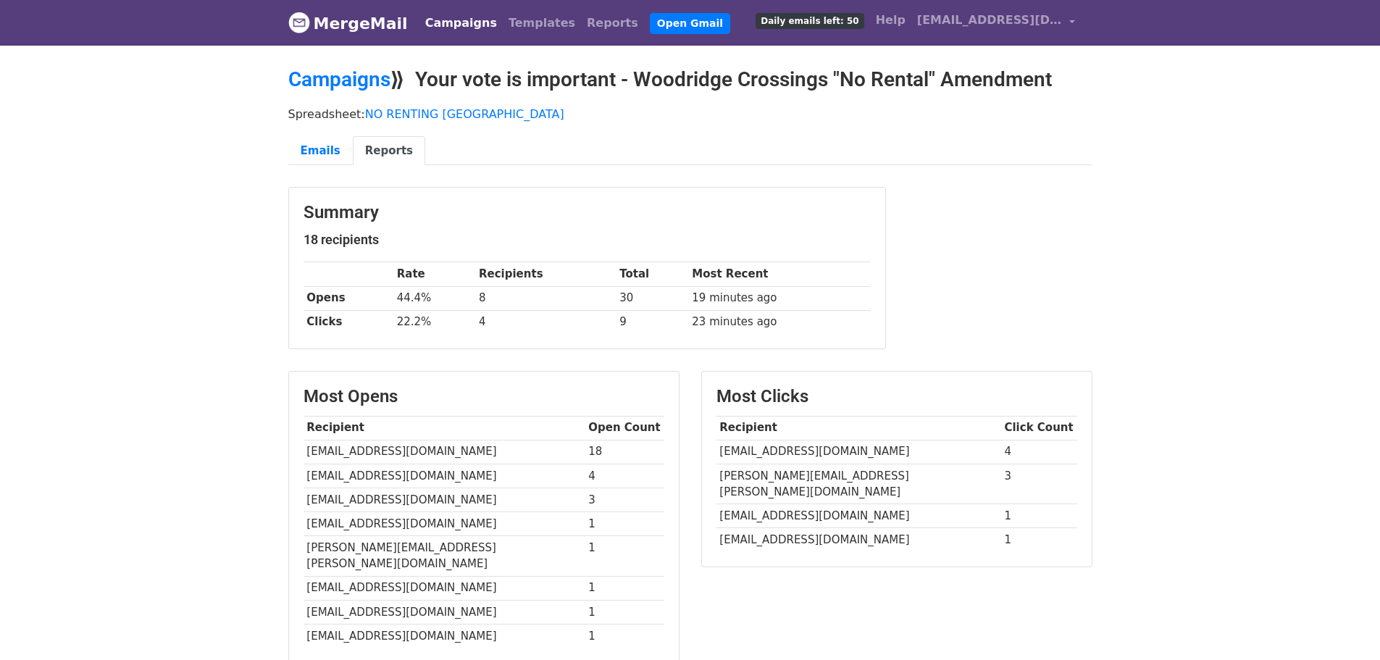
click at [375, 149] on link "Reports" at bounding box center [389, 151] width 72 height 30
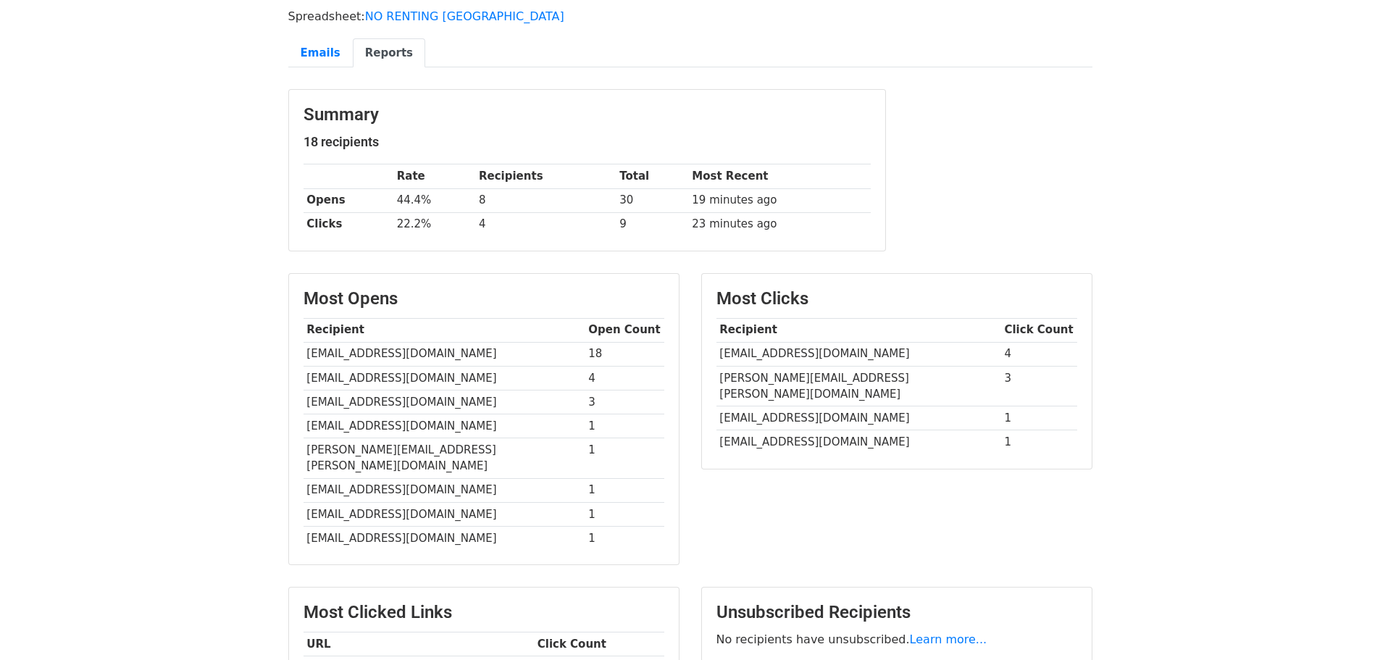
scroll to position [72, 0]
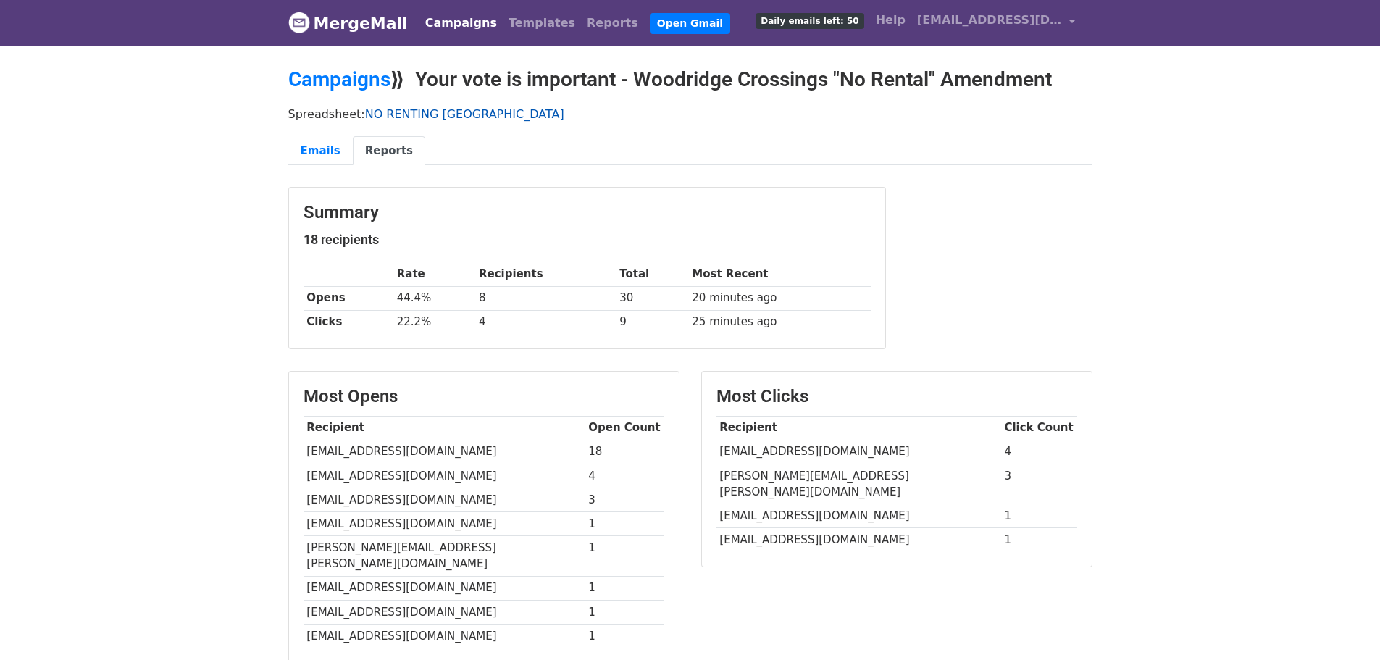
click at [440, 114] on link "NO RENTING [GEOGRAPHIC_DATA]" at bounding box center [464, 114] width 199 height 14
